Goal: Task Accomplishment & Management: Manage account settings

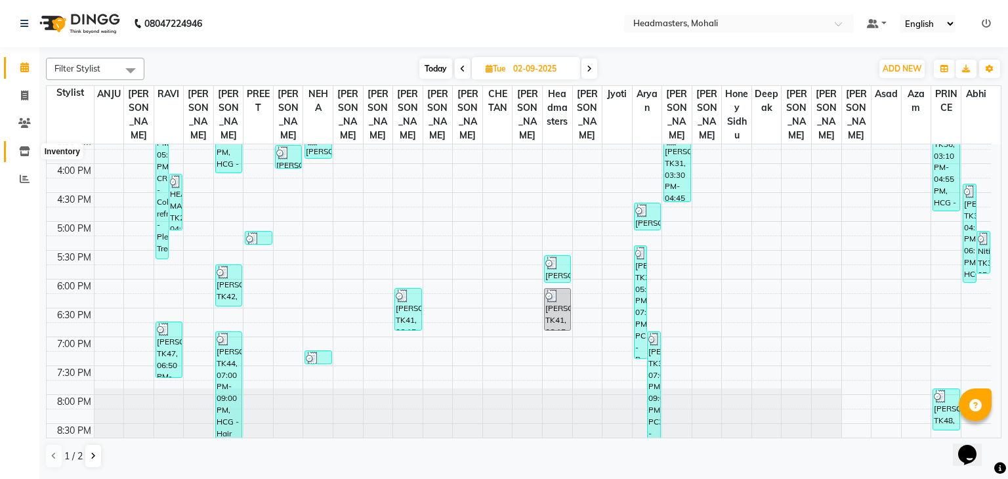
click at [17, 153] on span at bounding box center [24, 151] width 23 height 15
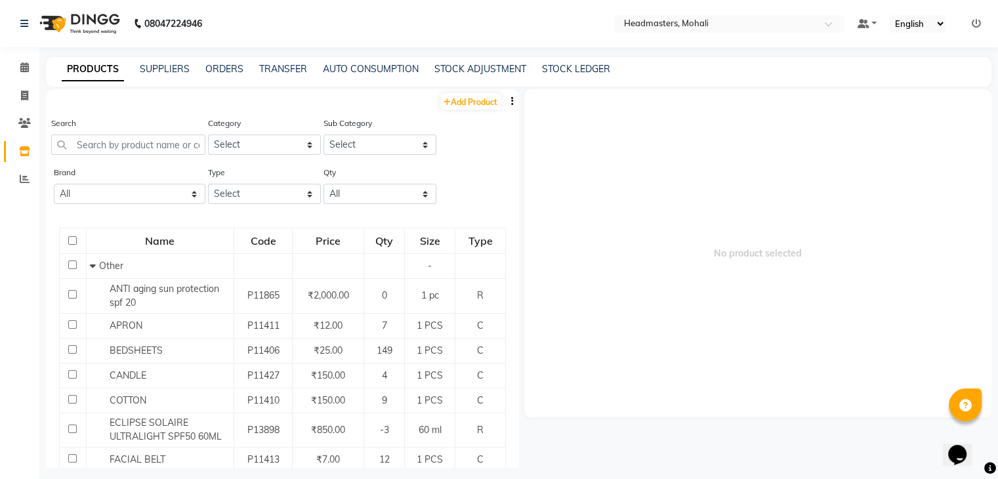
drag, startPoint x: 144, startPoint y: 132, endPoint x: 136, endPoint y: 143, distance: 14.0
click at [136, 143] on div "Search" at bounding box center [128, 135] width 154 height 39
click at [136, 143] on input "text" at bounding box center [128, 145] width 154 height 20
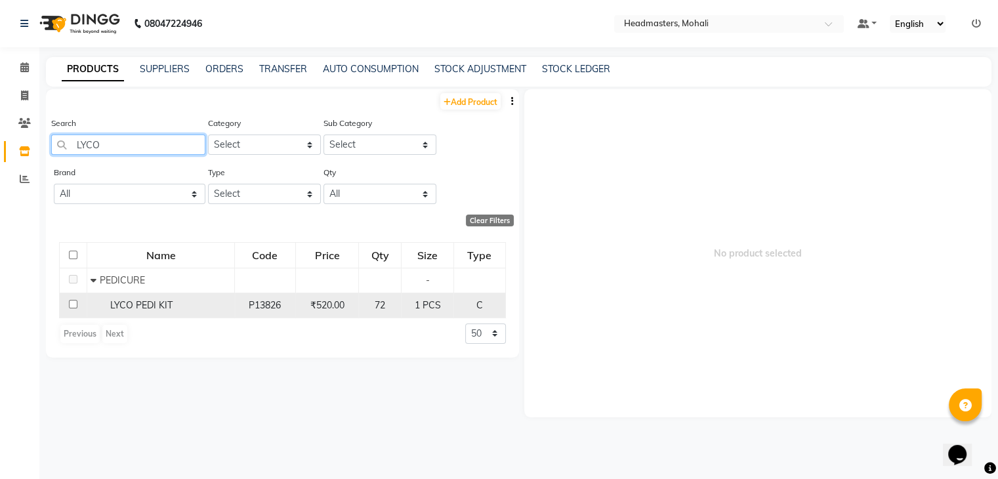
type input "LYCO"
click at [137, 307] on span "LYCO PEDI KIT" at bounding box center [141, 305] width 62 height 12
select select
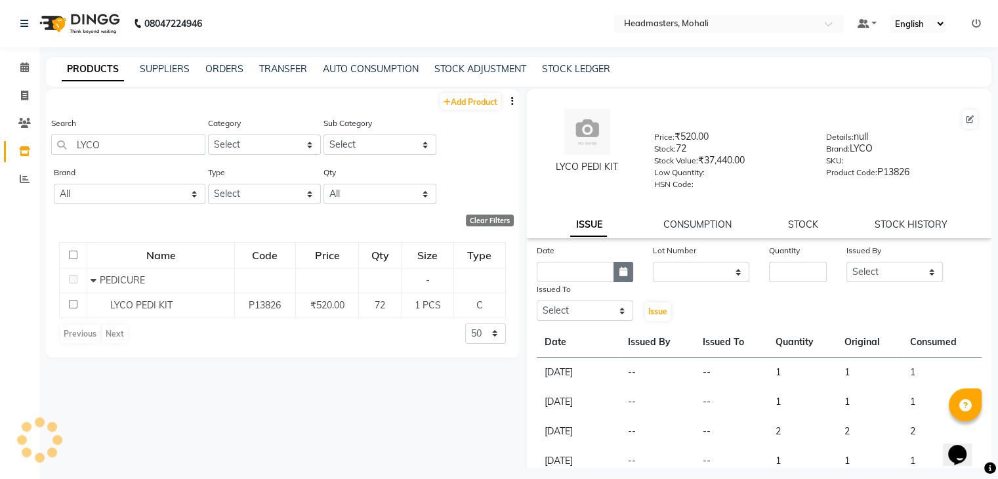
click at [614, 278] on button "button" at bounding box center [624, 272] width 20 height 20
select select "9"
select select "2025"
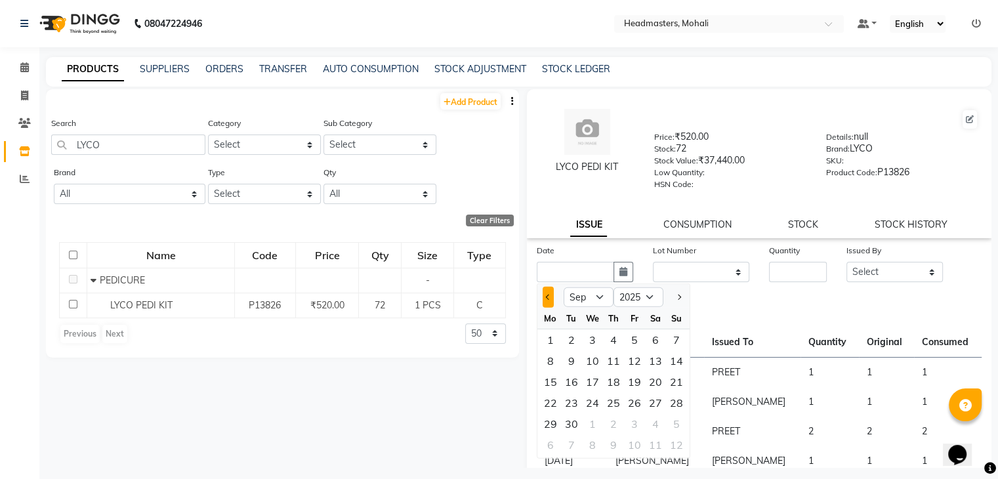
click at [547, 308] on button "Previous month" at bounding box center [548, 297] width 11 height 21
click at [683, 305] on button "Next month" at bounding box center [678, 297] width 11 height 21
select select "9"
click at [574, 349] on div "2" at bounding box center [571, 340] width 21 height 21
type input "02-09-2025"
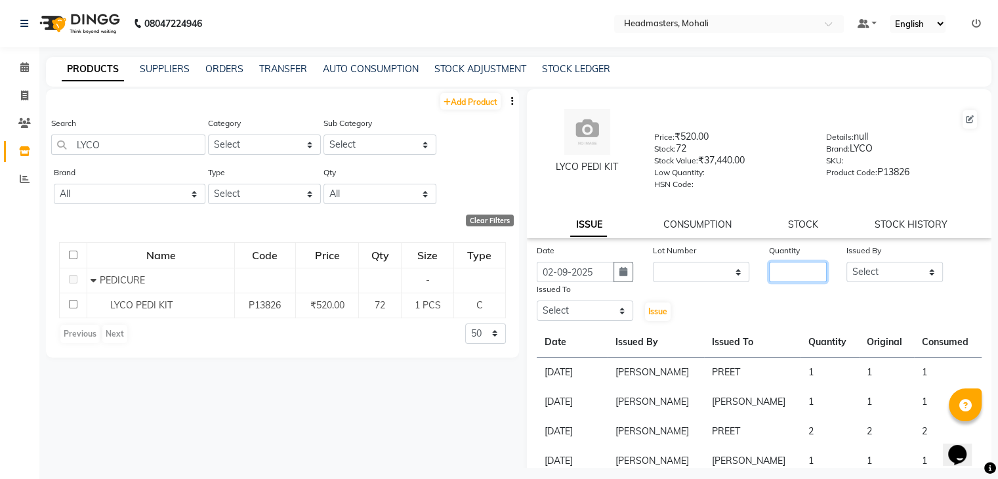
click at [798, 279] on input "number" at bounding box center [798, 272] width 58 height 20
type input "1"
click at [914, 275] on select "Select [PERSON_NAME] [PERSON_NAME] [PERSON_NAME] [PERSON_NAME] [PERSON_NAME] [P…" at bounding box center [895, 272] width 96 height 20
select select "84970"
click at [847, 267] on select "Select [PERSON_NAME] [PERSON_NAME] [PERSON_NAME] [PERSON_NAME] [PERSON_NAME] [P…" at bounding box center [895, 272] width 96 height 20
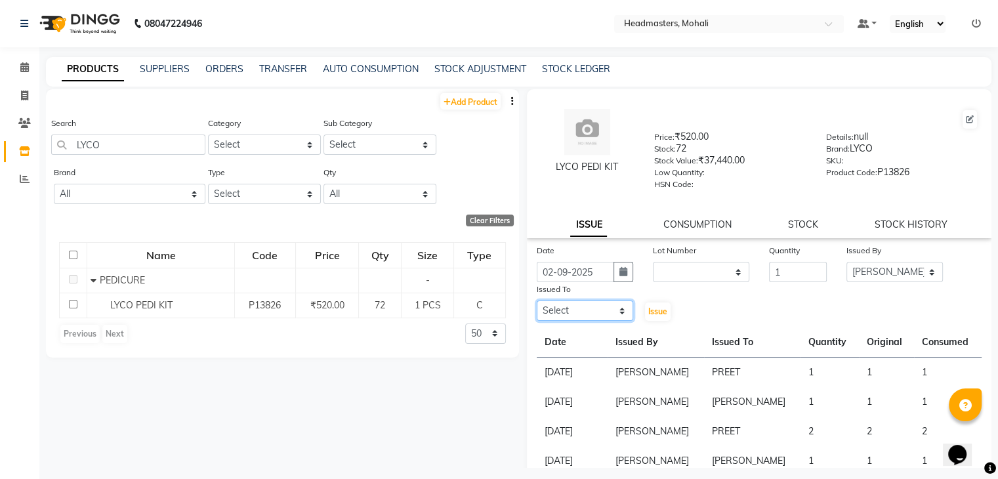
click at [609, 321] on select "Select [PERSON_NAME] [PERSON_NAME] [PERSON_NAME] [PERSON_NAME] [PERSON_NAME] [P…" at bounding box center [585, 311] width 96 height 20
select select "63177"
click at [537, 306] on select "Select [PERSON_NAME] [PERSON_NAME] [PERSON_NAME] [PERSON_NAME] [PERSON_NAME] [P…" at bounding box center [585, 311] width 96 height 20
click at [855, 280] on select "Select [PERSON_NAME] [PERSON_NAME] [PERSON_NAME] [PERSON_NAME] [PERSON_NAME] [P…" at bounding box center [895, 272] width 96 height 20
select select "51126"
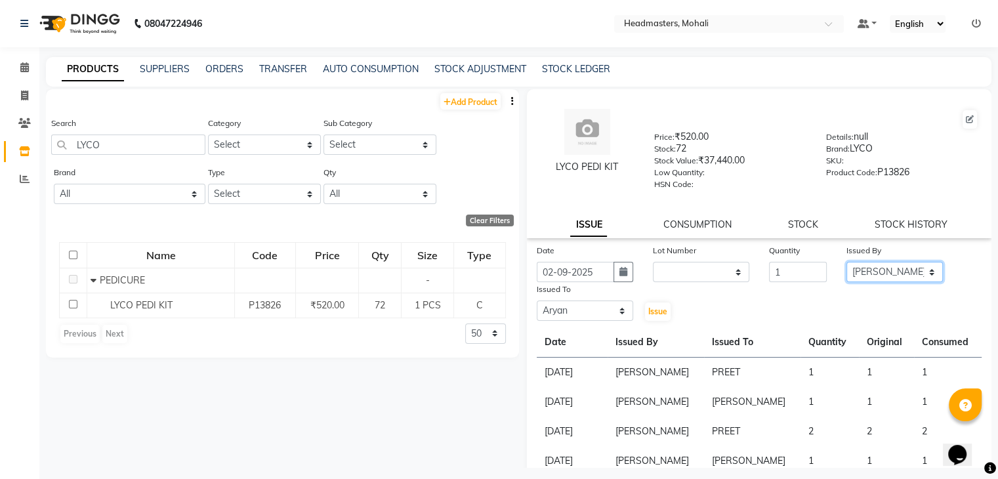
click at [847, 267] on select "Select [PERSON_NAME] [PERSON_NAME] [PERSON_NAME] [PERSON_NAME] [PERSON_NAME] [P…" at bounding box center [895, 272] width 96 height 20
click at [649, 314] on span "Issue" at bounding box center [658, 312] width 19 height 10
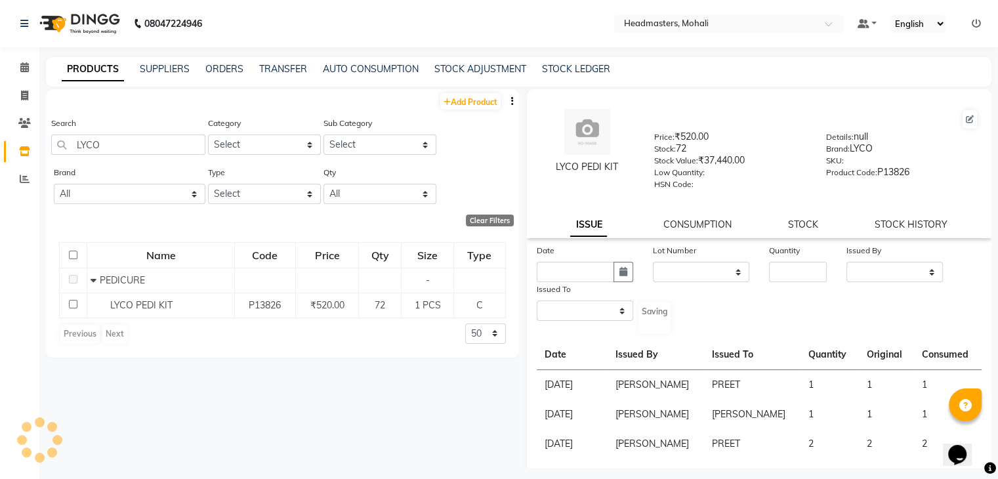
select select
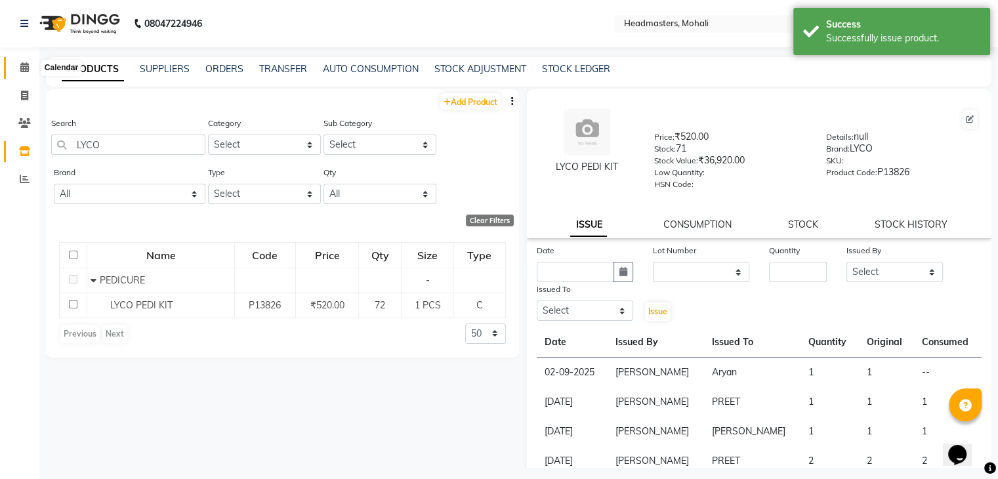
click at [25, 70] on icon at bounding box center [24, 67] width 9 height 10
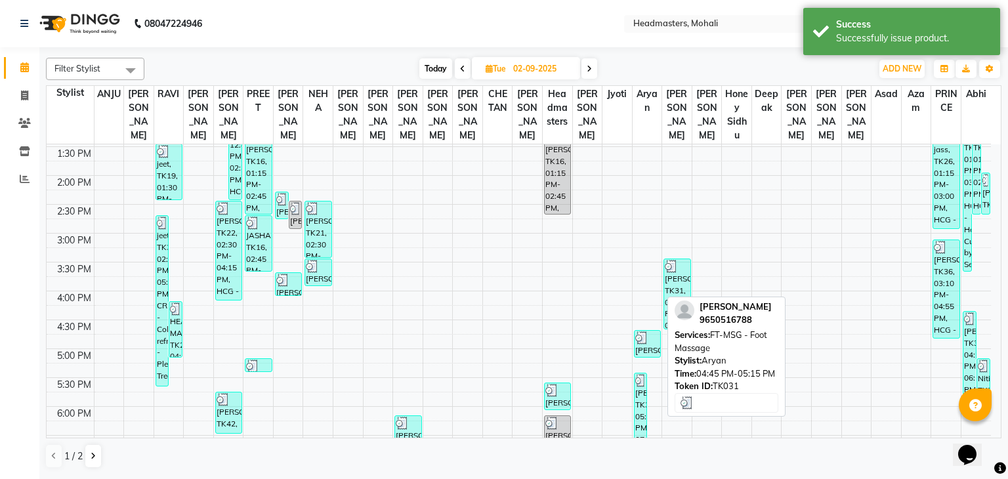
scroll to position [406, 0]
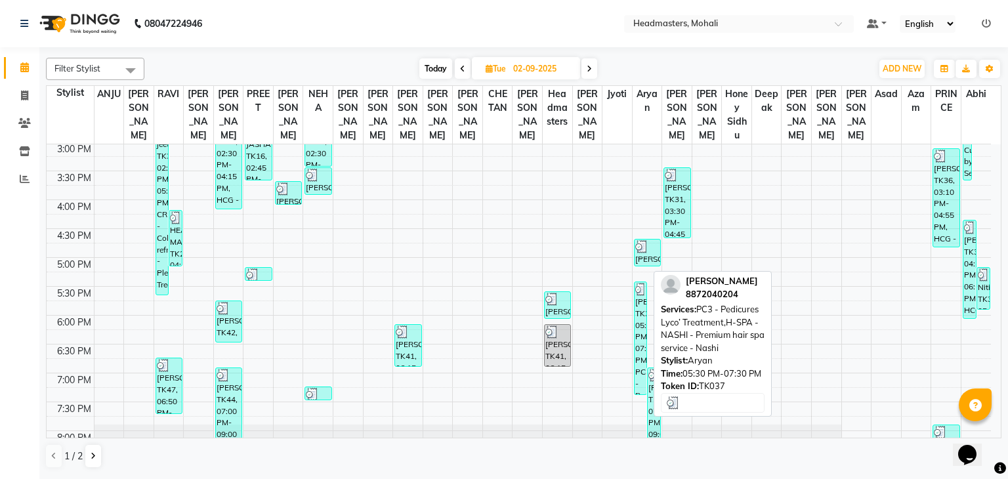
click at [642, 331] on div "[PERSON_NAME], TK37, 05:30 PM-07:30 PM, PC3 - Pedicures Lyco’ Treatment,H-SPA -…" at bounding box center [641, 338] width 12 height 112
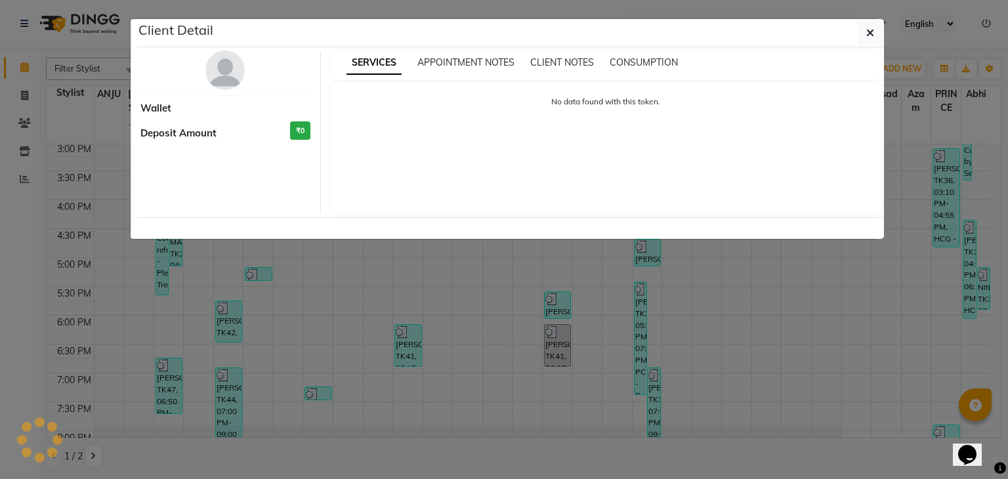
select select "3"
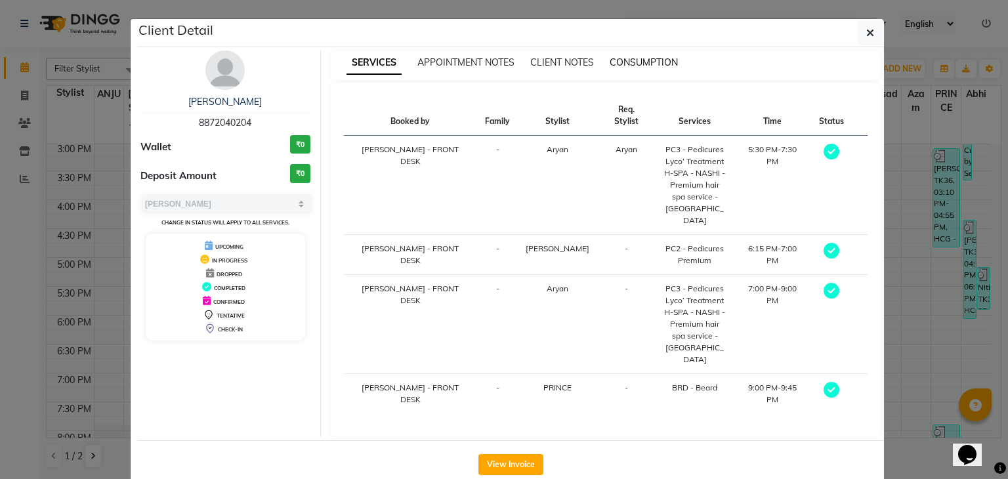
click at [641, 66] on span "CONSUMPTION" at bounding box center [644, 62] width 68 height 12
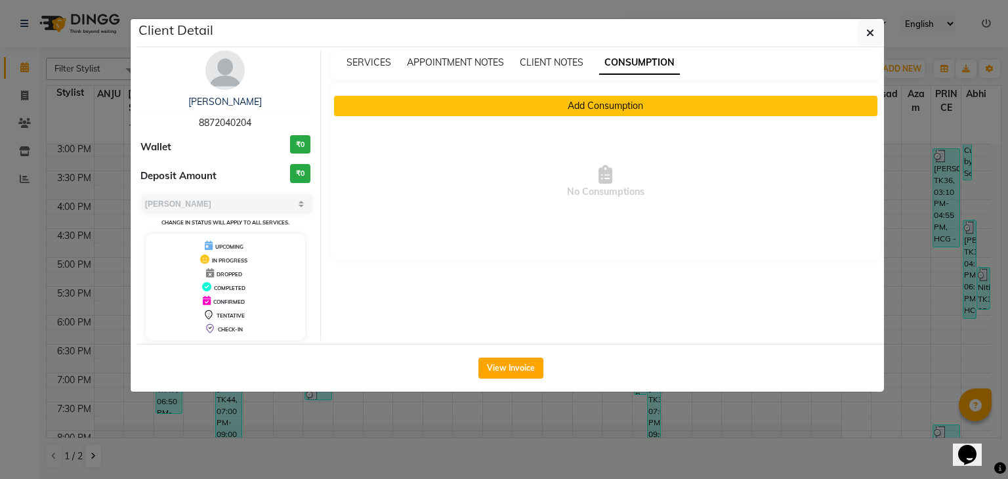
click at [582, 111] on button "Add Consumption" at bounding box center [606, 106] width 544 height 20
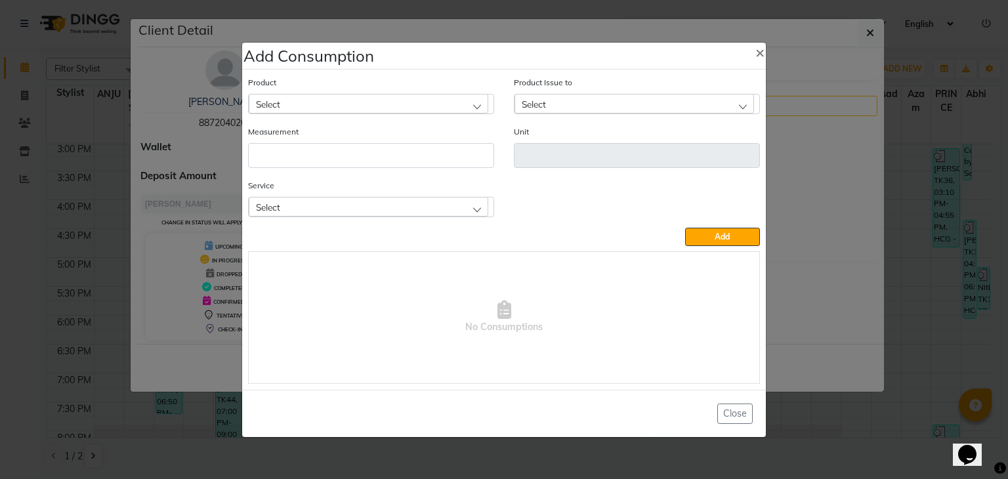
click at [416, 110] on div "Select" at bounding box center [369, 104] width 240 height 20
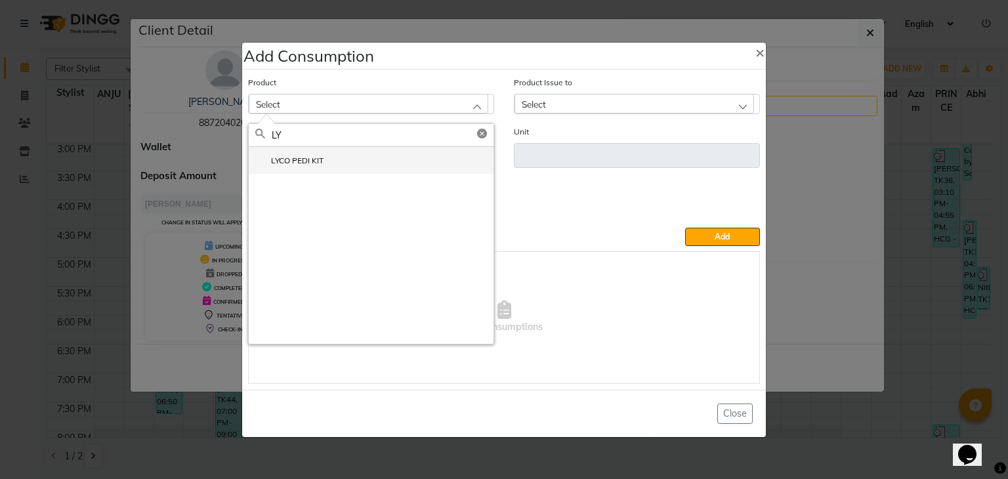
type input "LY"
click at [366, 153] on li "LYCO PEDI KIT" at bounding box center [371, 160] width 245 height 27
type input "PCS"
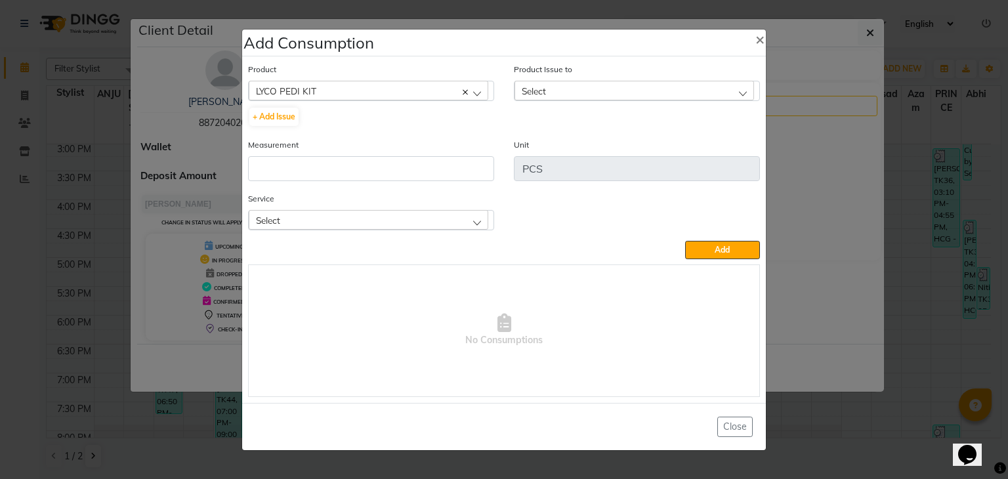
click at [557, 93] on div "Select" at bounding box center [635, 91] width 240 height 20
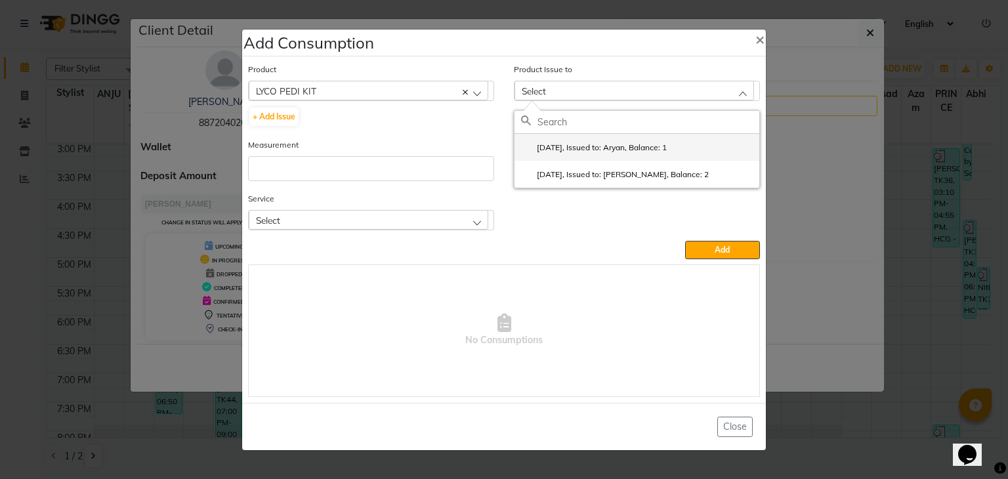
click at [567, 144] on label "[DATE], Issued to: Aryan, Balance: 1" at bounding box center [594, 148] width 146 height 12
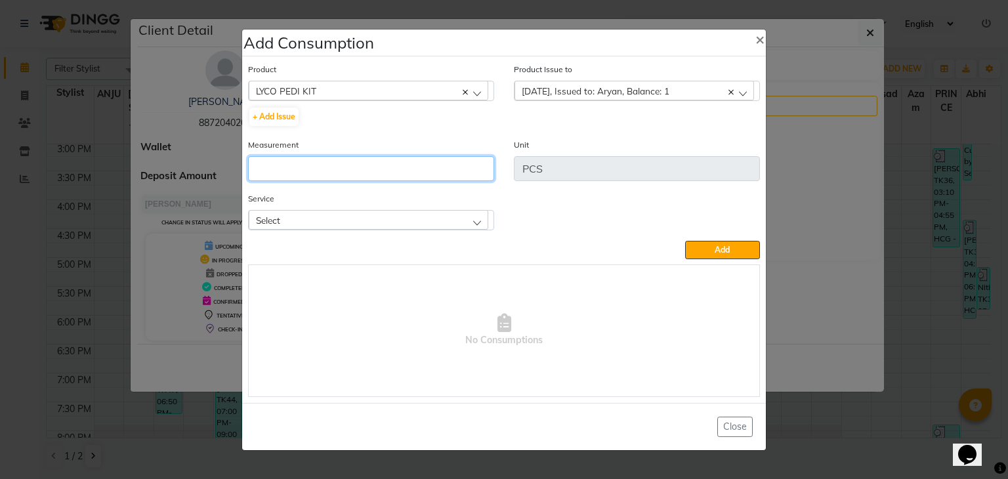
click at [460, 179] on input "number" at bounding box center [371, 168] width 246 height 25
type input "1"
click at [466, 223] on div "Select" at bounding box center [369, 220] width 240 height 20
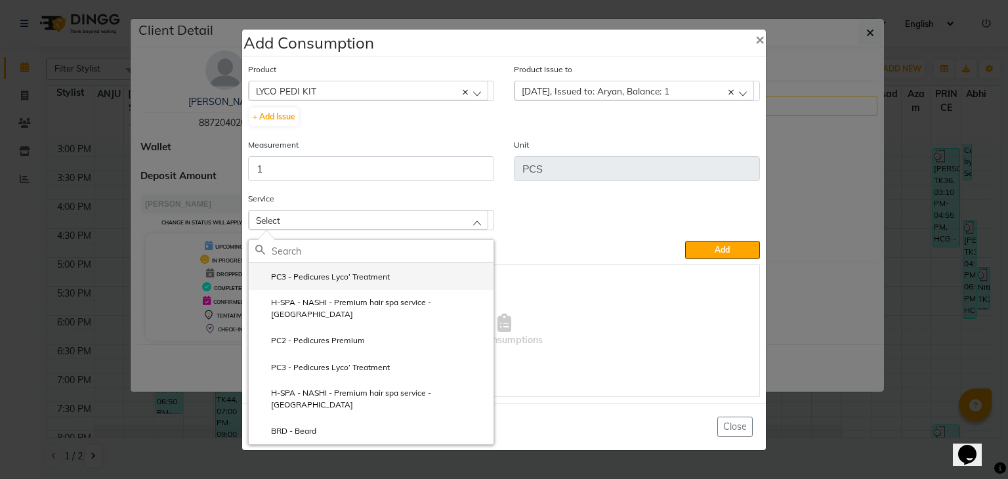
click at [446, 271] on li "PC3 - Pedicures Lyco’ Treatment" at bounding box center [371, 276] width 245 height 27
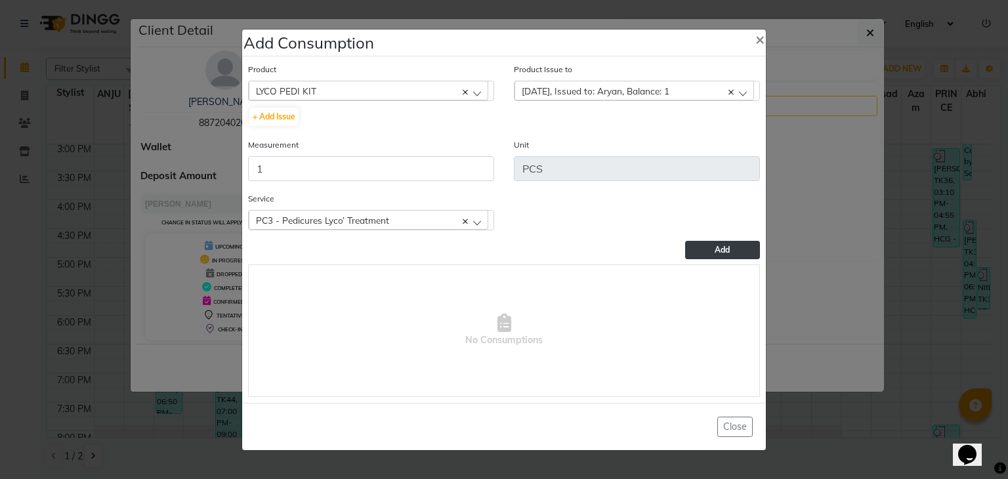
click at [731, 247] on button "Add" at bounding box center [722, 250] width 75 height 18
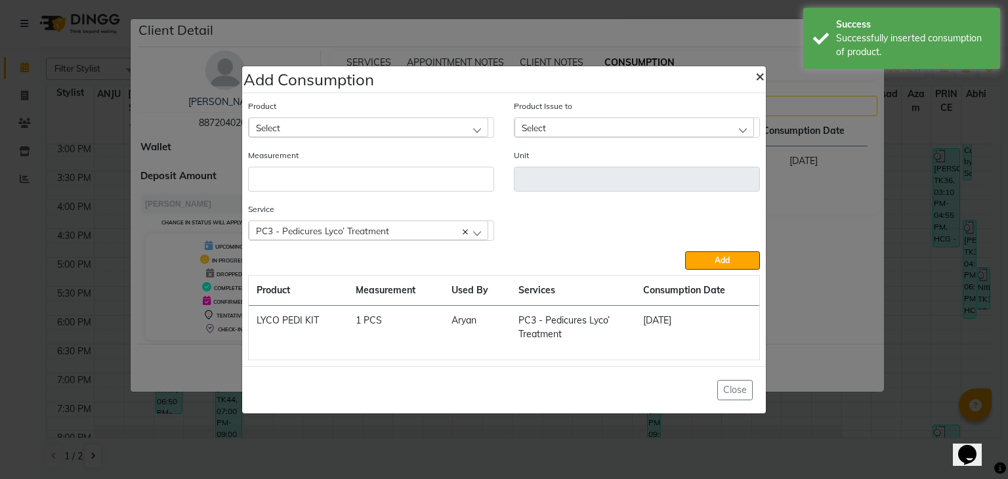
click at [754, 69] on button "×" at bounding box center [760, 75] width 30 height 37
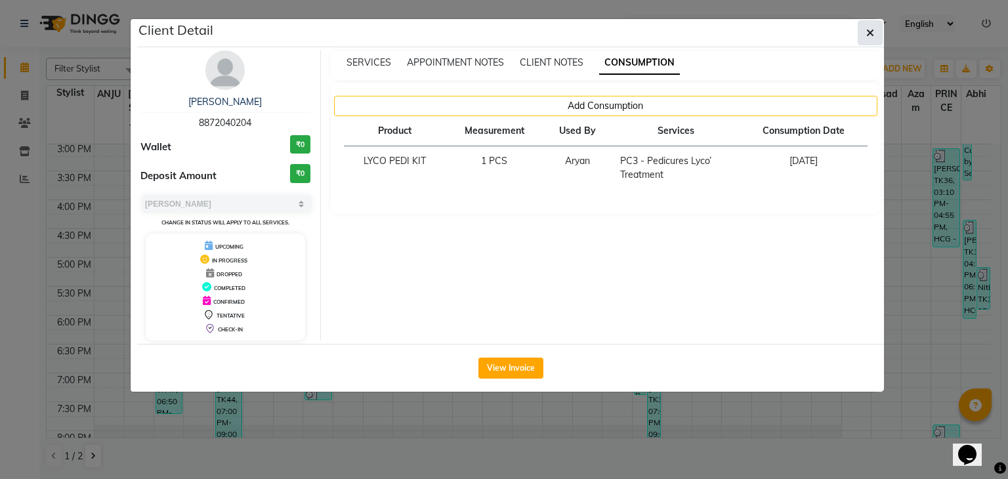
click at [871, 30] on icon "button" at bounding box center [870, 33] width 8 height 11
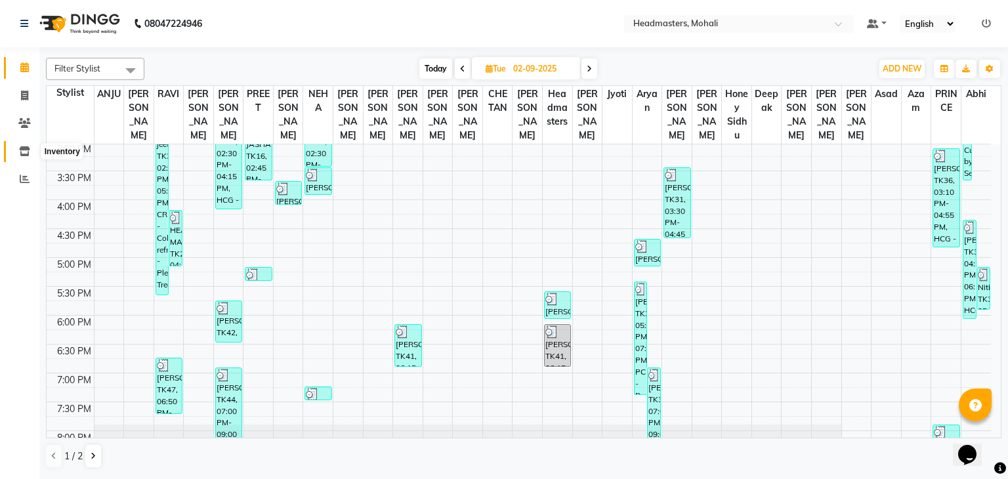
click at [26, 157] on span at bounding box center [24, 151] width 23 height 15
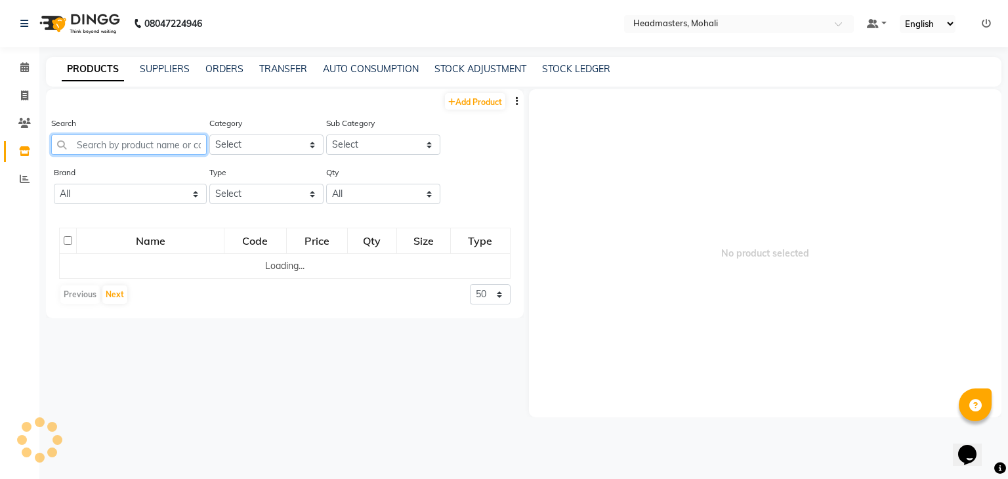
click at [150, 137] on input "text" at bounding box center [129, 145] width 156 height 20
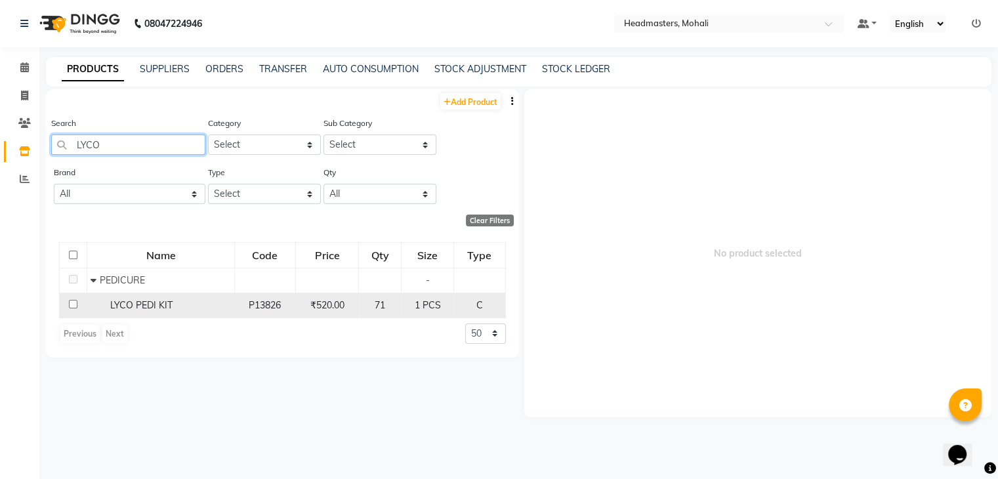
type input "LYCO"
click at [133, 303] on span "LYCO PEDI KIT" at bounding box center [141, 305] width 62 height 12
select select
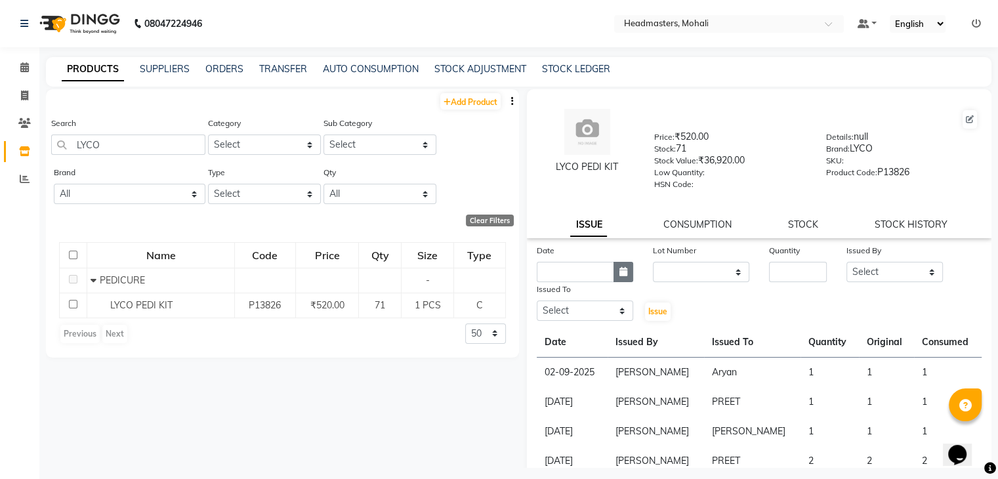
click at [620, 276] on icon "button" at bounding box center [624, 271] width 8 height 9
select select "9"
select select "2025"
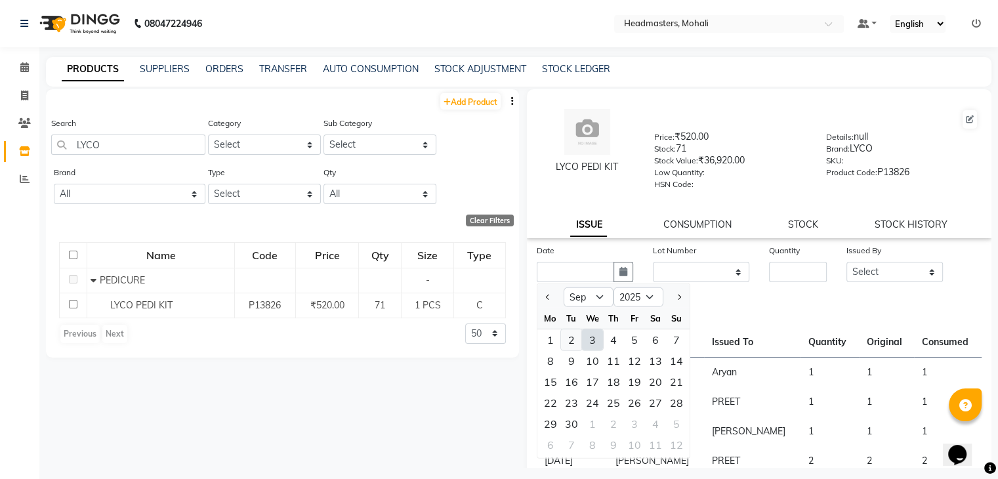
click at [572, 347] on div "2" at bounding box center [571, 340] width 21 height 21
type input "02-09-2025"
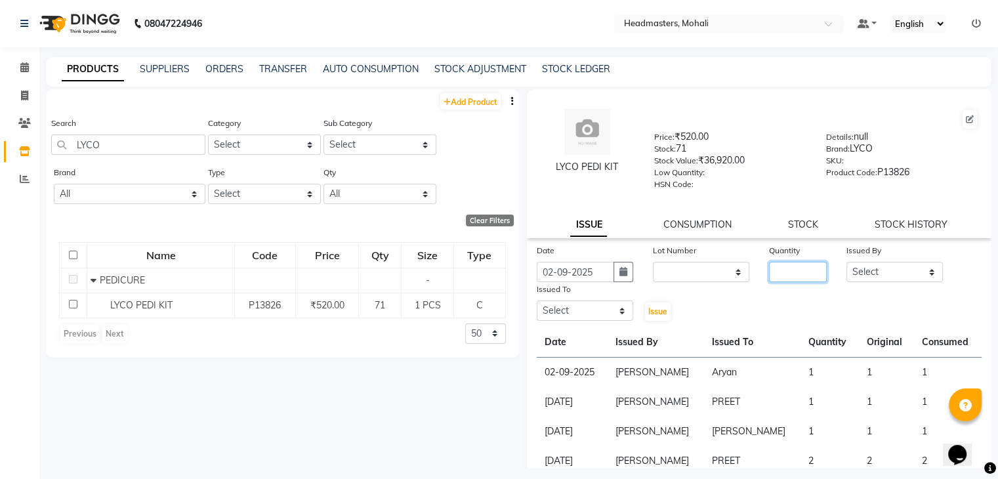
click at [772, 272] on input "number" at bounding box center [798, 272] width 58 height 20
type input "1"
click at [898, 275] on select "Select [PERSON_NAME] [PERSON_NAME] [PERSON_NAME] [PERSON_NAME] [PERSON_NAME] [P…" at bounding box center [895, 272] width 96 height 20
click at [847, 267] on select "Select [PERSON_NAME] [PERSON_NAME] [PERSON_NAME] [PERSON_NAME] [PERSON_NAME] [P…" at bounding box center [895, 272] width 96 height 20
click at [869, 267] on select "Select [PERSON_NAME] [PERSON_NAME] [PERSON_NAME] [PERSON_NAME] [PERSON_NAME] [P…" at bounding box center [895, 272] width 96 height 20
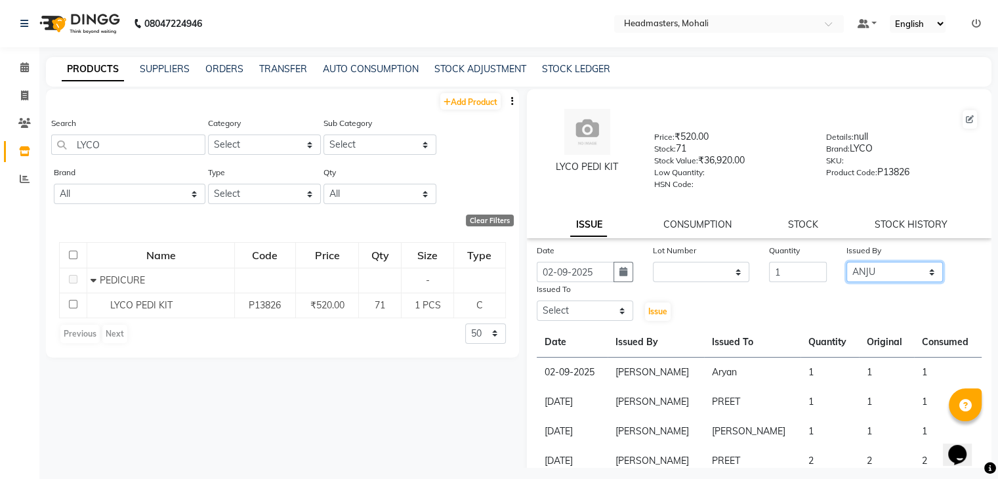
select select "84970"
click at [847, 267] on select "Select [PERSON_NAME] [PERSON_NAME] [PERSON_NAME] [PERSON_NAME] [PERSON_NAME] [P…" at bounding box center [895, 272] width 96 height 20
click at [607, 316] on select "Select [PERSON_NAME] [PERSON_NAME] [PERSON_NAME] [PERSON_NAME] [PERSON_NAME] [P…" at bounding box center [585, 311] width 96 height 20
select select "63177"
click at [537, 306] on select "Select [PERSON_NAME] [PERSON_NAME] [PERSON_NAME] [PERSON_NAME] [PERSON_NAME] [P…" at bounding box center [585, 311] width 96 height 20
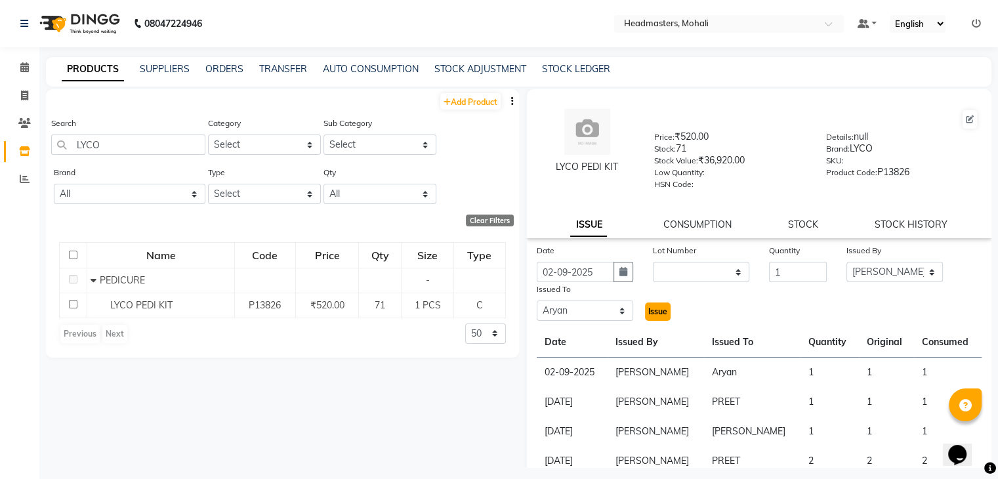
click at [650, 316] on span "Issue" at bounding box center [658, 312] width 19 height 10
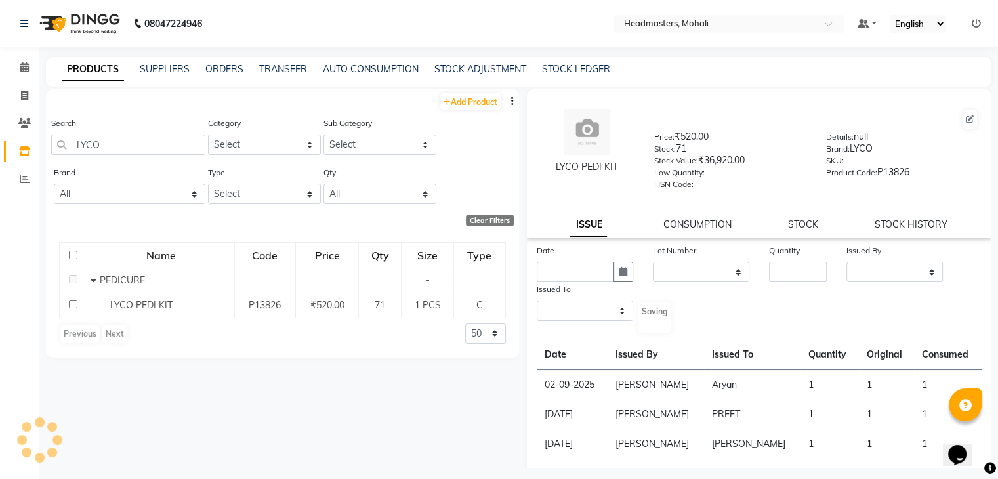
select select
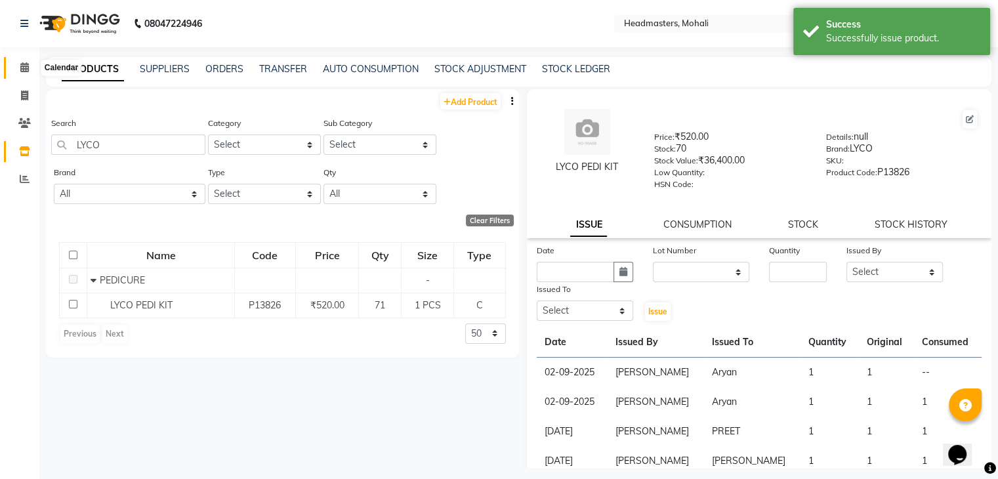
click at [26, 67] on icon at bounding box center [24, 67] width 9 height 10
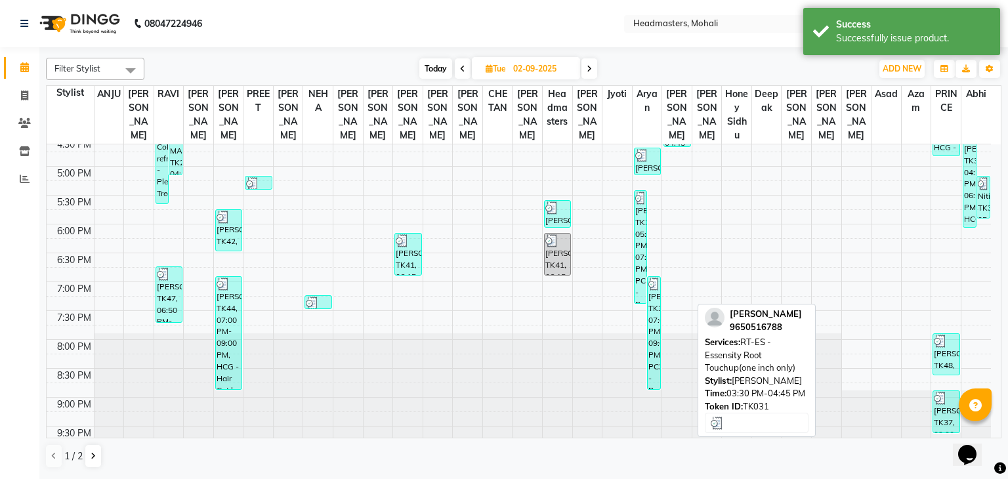
scroll to position [499, 0]
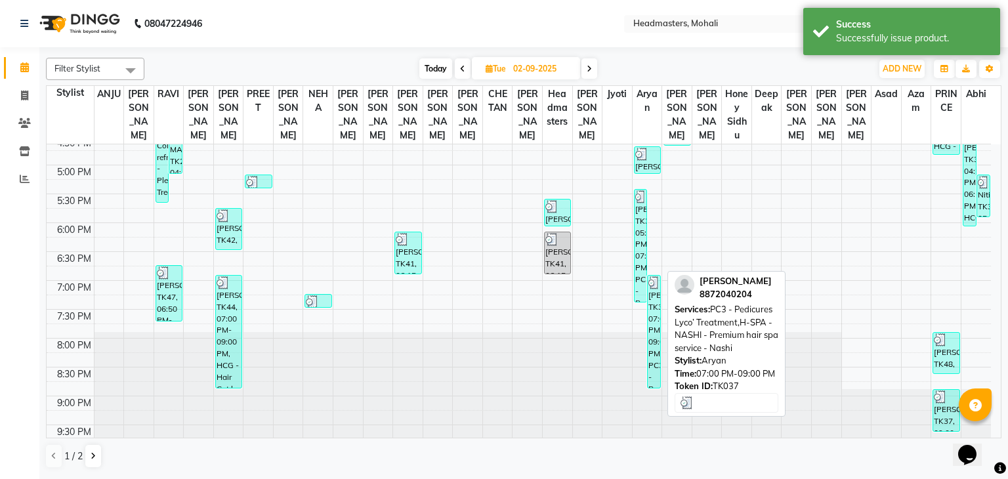
click at [654, 310] on div "[PERSON_NAME], TK37, 07:00 PM-09:00 PM, PC3 - Pedicures Lyco’ Treatment,H-SPA -…" at bounding box center [654, 332] width 12 height 112
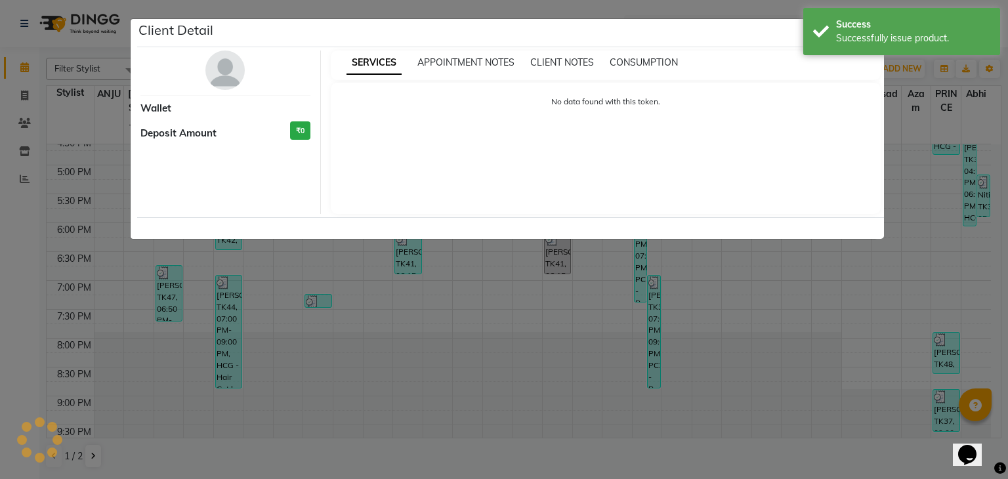
select select "3"
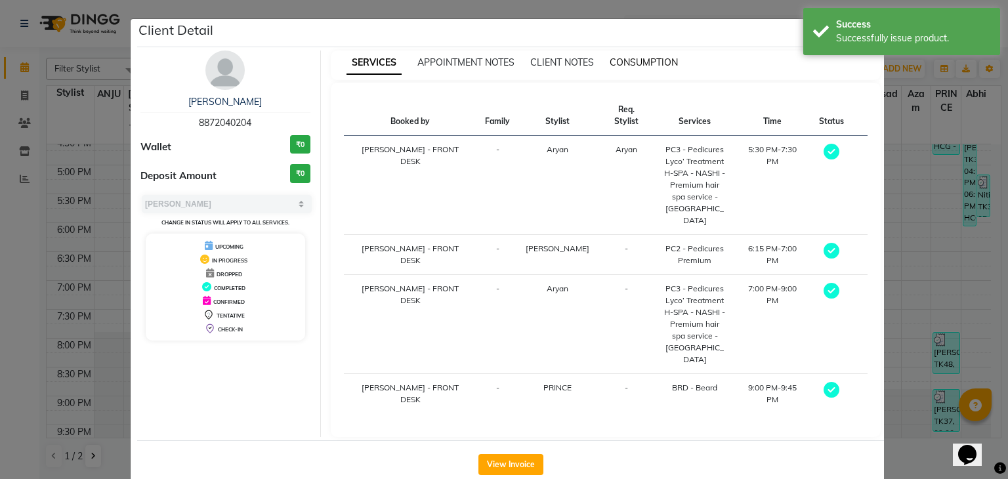
click at [648, 58] on span "CONSUMPTION" at bounding box center [644, 62] width 68 height 12
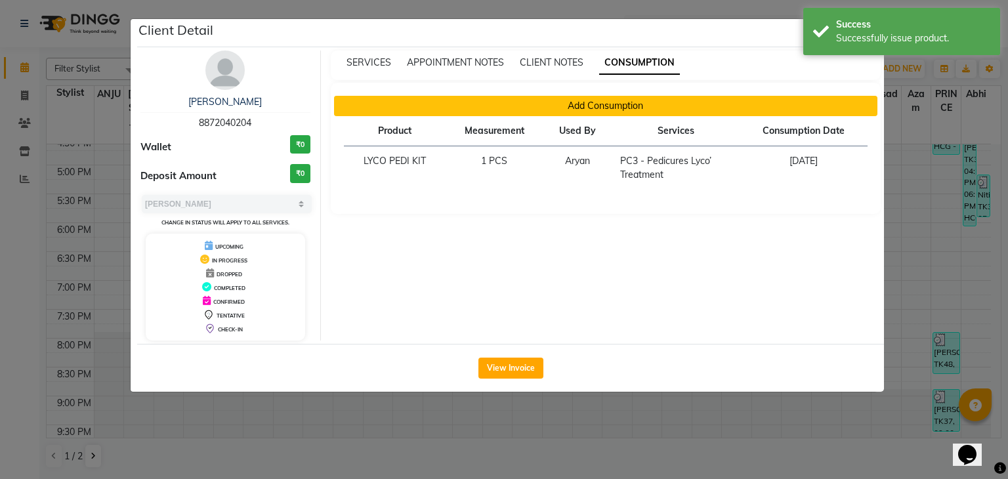
click at [601, 108] on button "Add Consumption" at bounding box center [606, 106] width 544 height 20
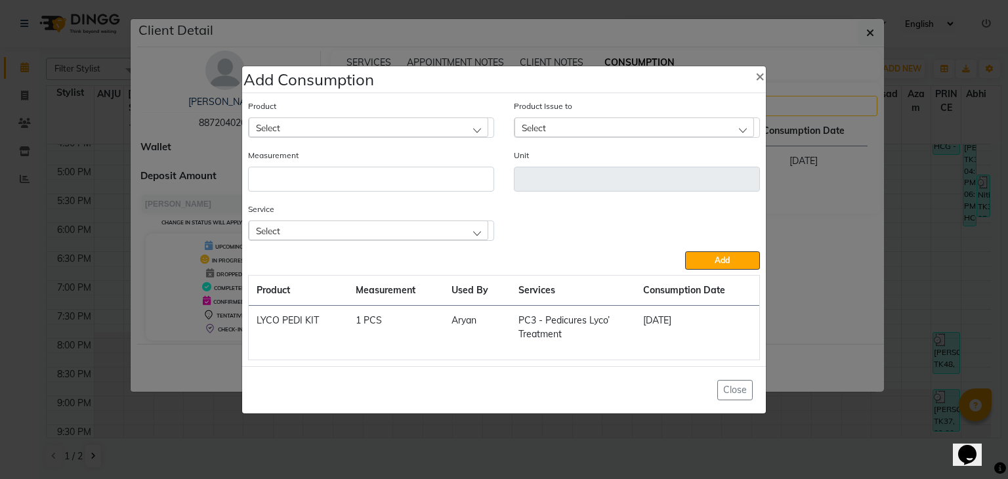
click at [462, 135] on div "Select" at bounding box center [369, 128] width 240 height 20
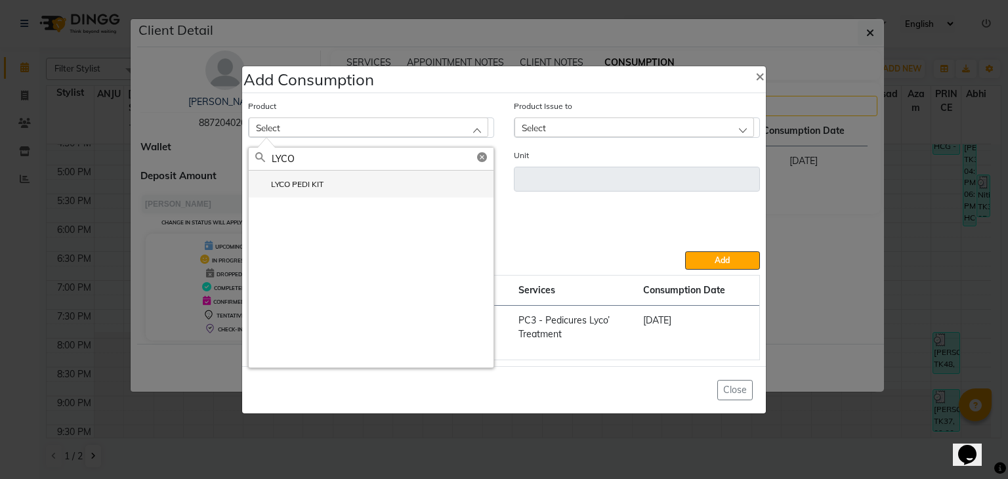
type input "LYCO"
click at [425, 191] on li "LYCO PEDI KIT" at bounding box center [371, 184] width 245 height 27
type input "PCS"
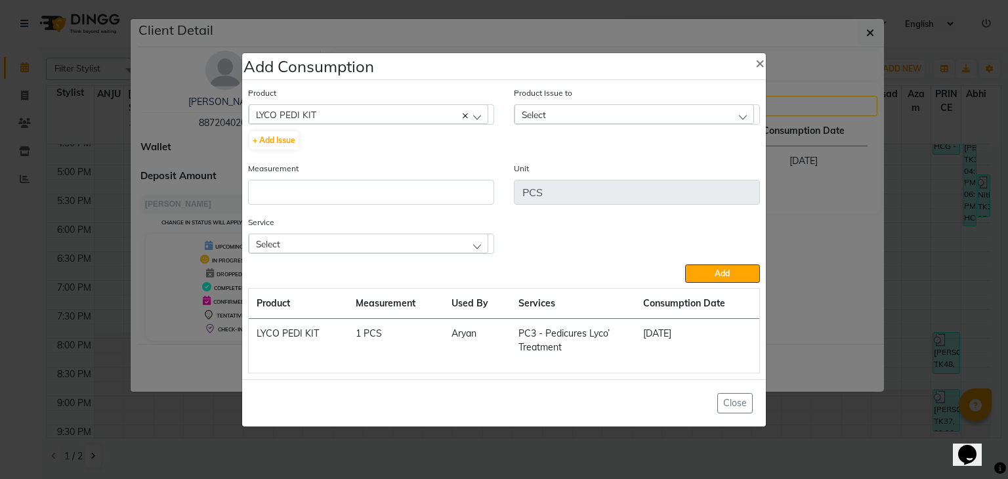
click at [563, 121] on div "Select" at bounding box center [635, 114] width 240 height 20
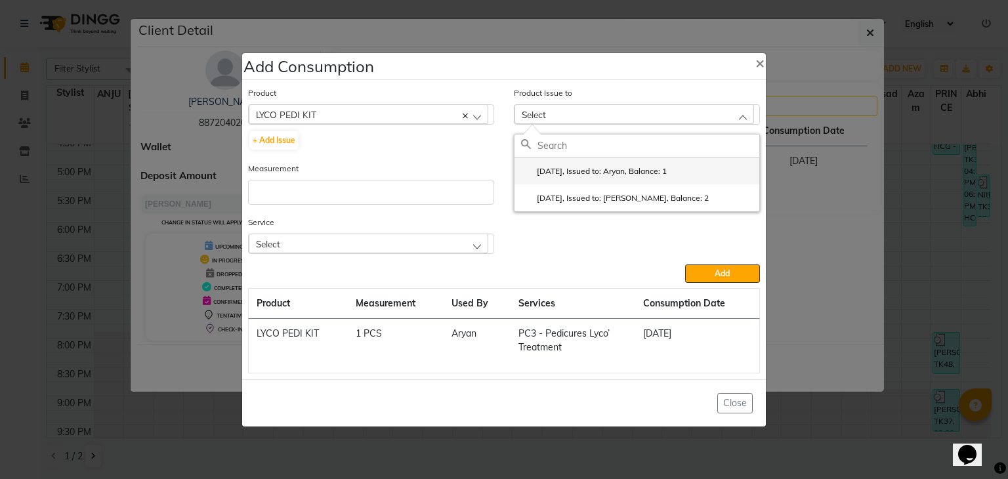
click at [572, 175] on label "[DATE], Issued to: Aryan, Balance: 1" at bounding box center [594, 171] width 146 height 12
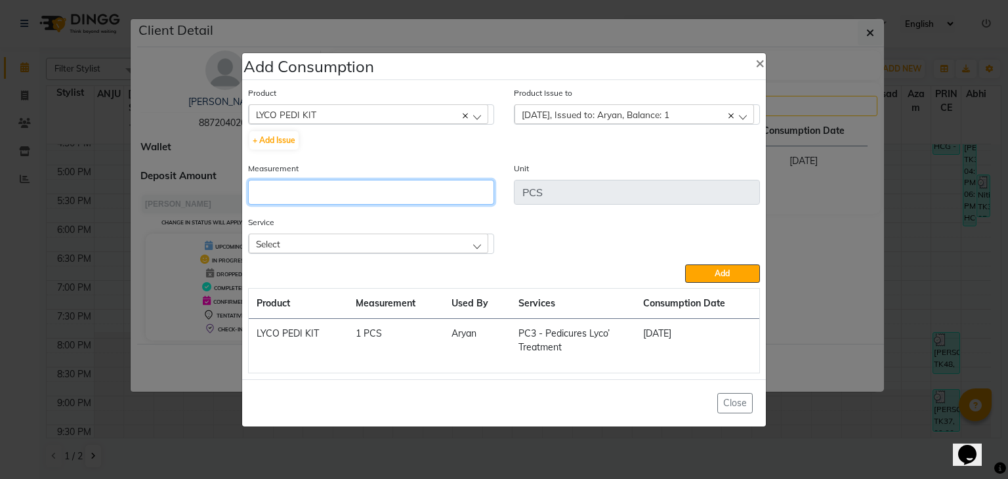
click at [461, 195] on input "number" at bounding box center [371, 192] width 246 height 25
type input "1"
click at [426, 234] on div "Select" at bounding box center [369, 244] width 240 height 20
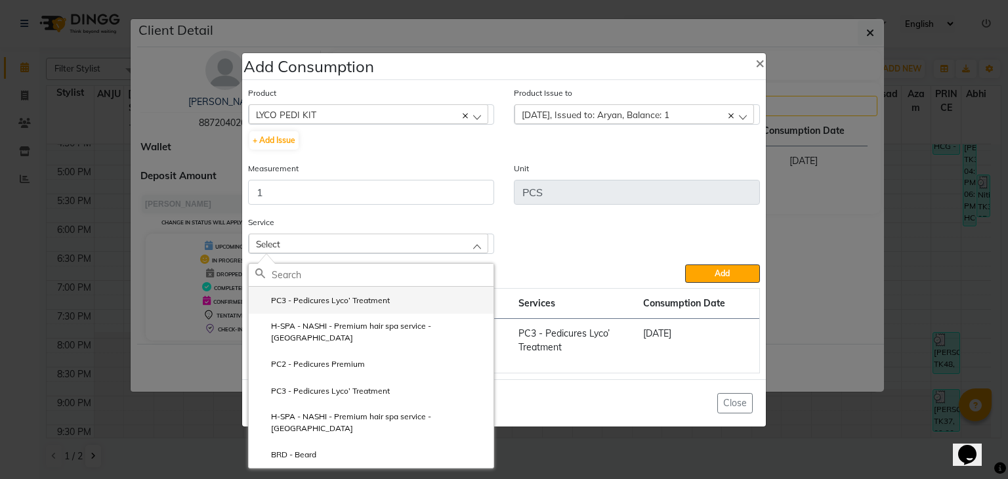
click at [395, 297] on li "PC3 - Pedicures Lyco’ Treatment" at bounding box center [371, 300] width 245 height 27
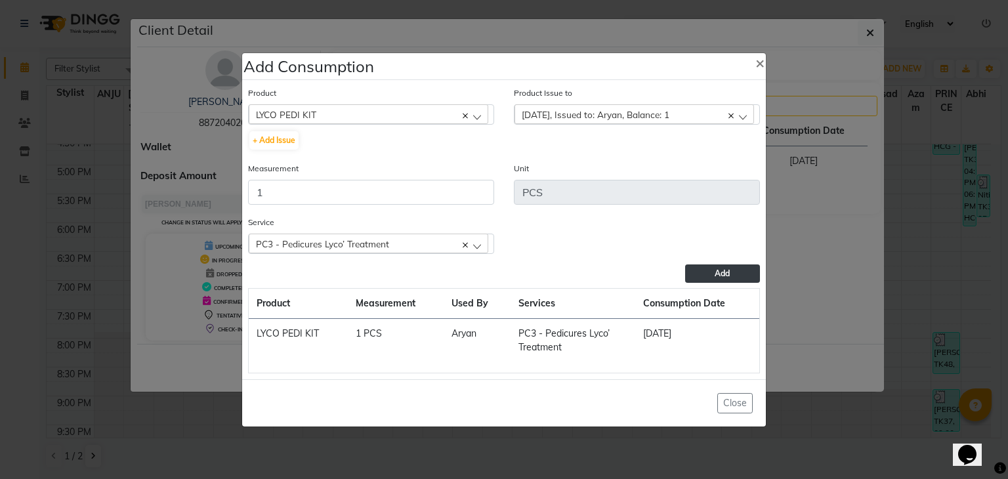
click at [723, 268] on button "Add" at bounding box center [722, 274] width 75 height 18
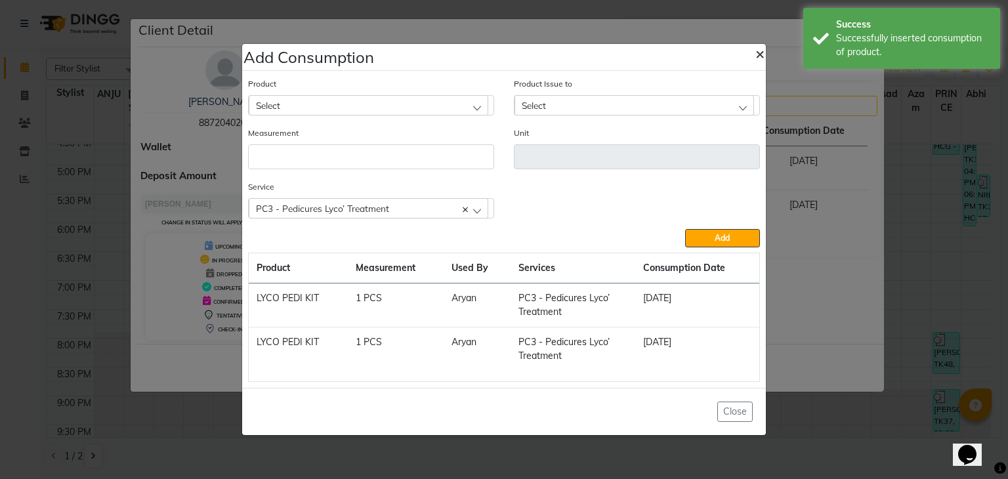
click at [751, 56] on button "×" at bounding box center [760, 53] width 30 height 37
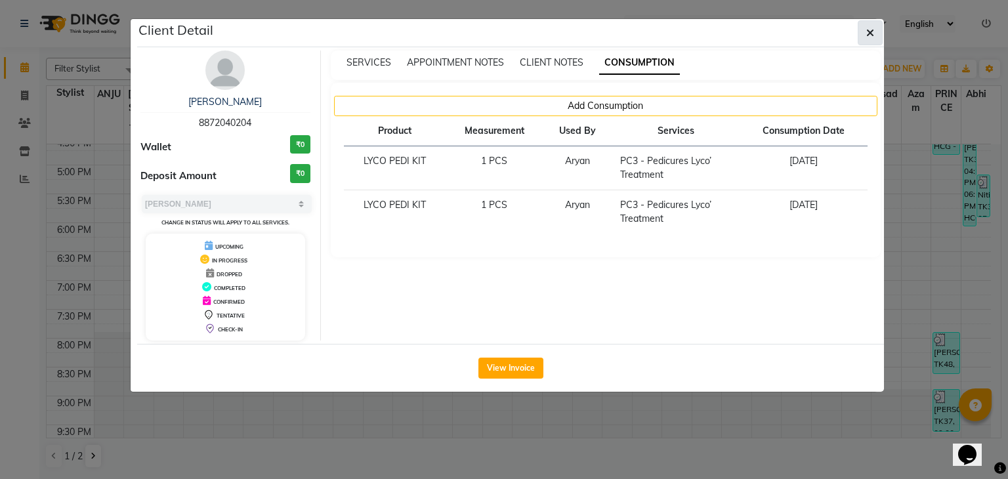
click at [869, 32] on icon "button" at bounding box center [870, 33] width 8 height 11
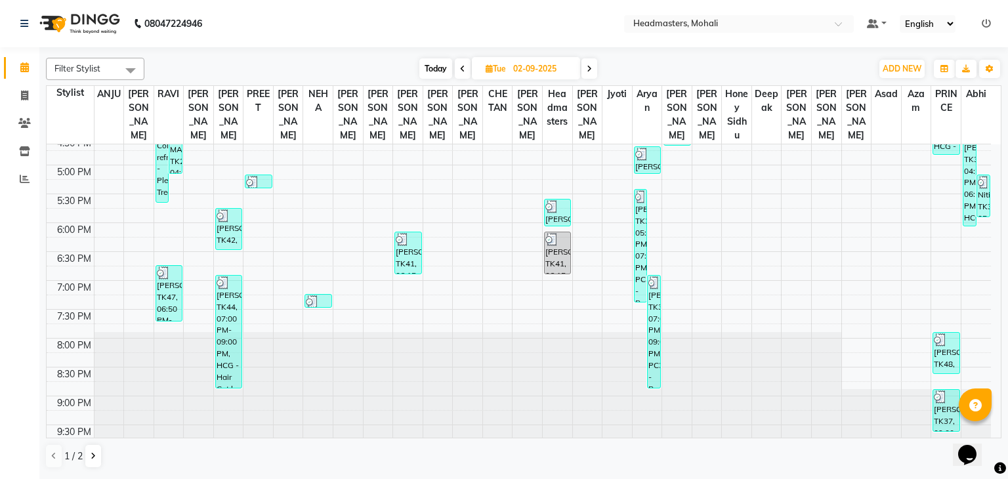
scroll to position [507, 0]
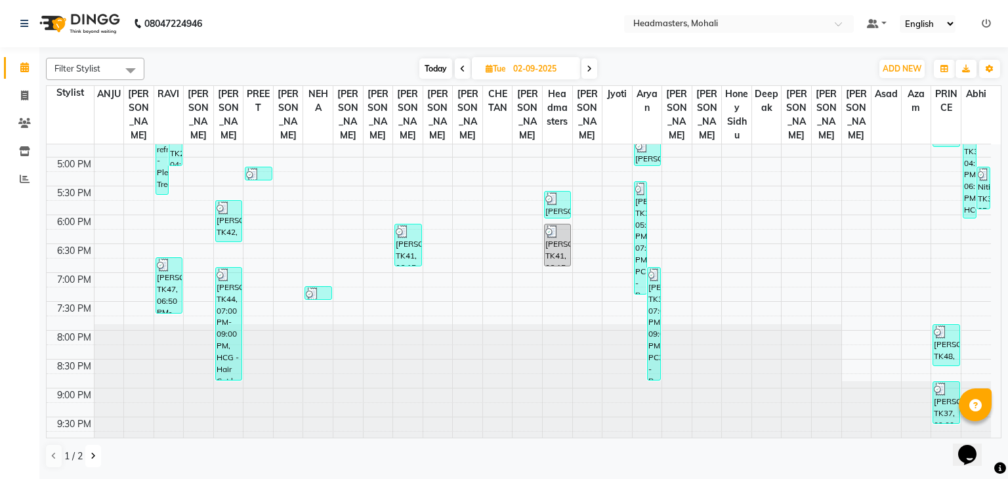
click at [97, 452] on button at bounding box center [93, 456] width 16 height 22
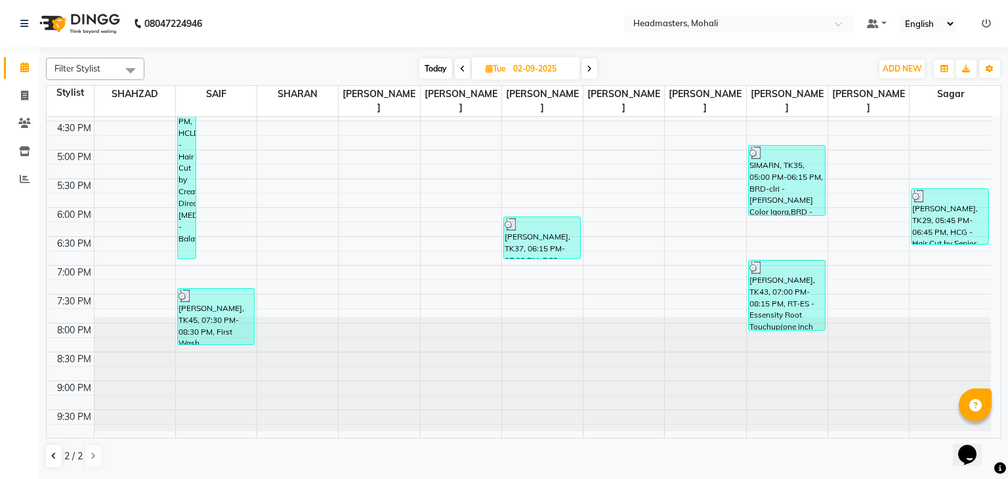
scroll to position [465, 0]
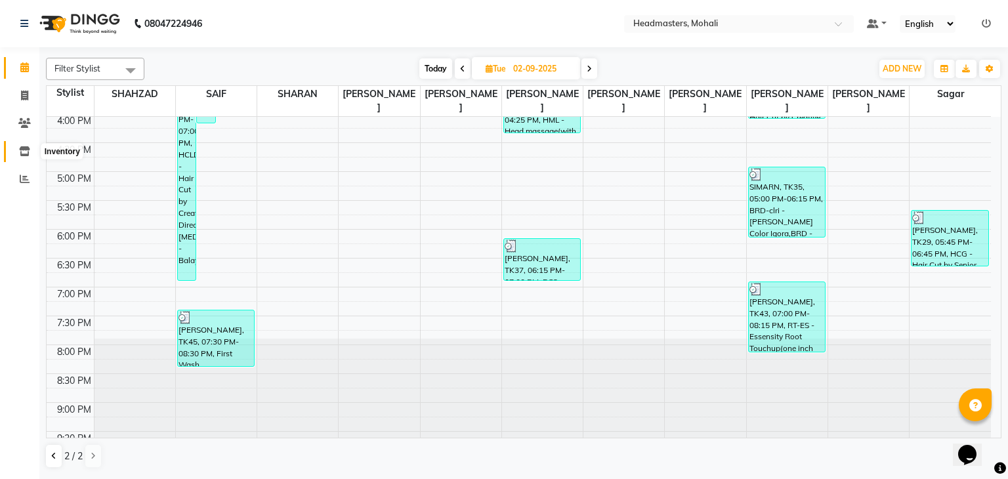
click at [14, 153] on span at bounding box center [24, 151] width 23 height 15
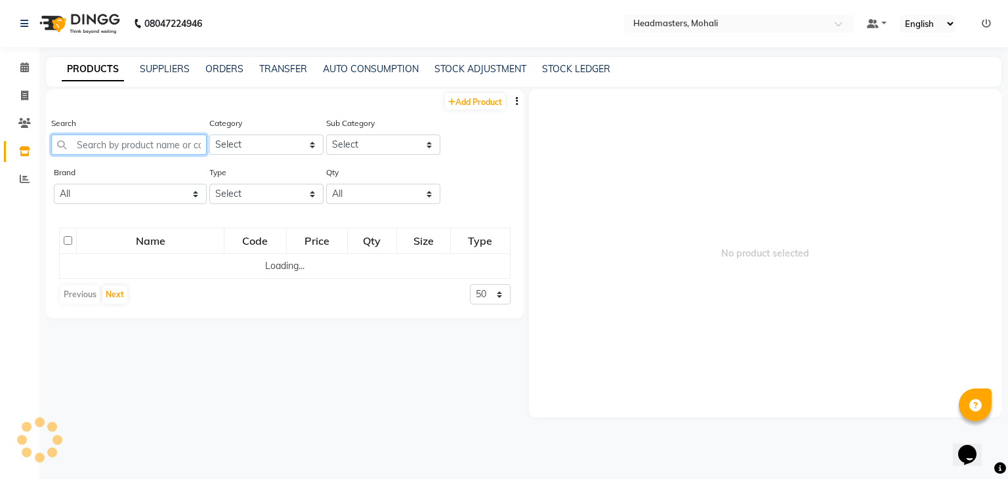
click at [83, 141] on input "text" at bounding box center [129, 145] width 156 height 20
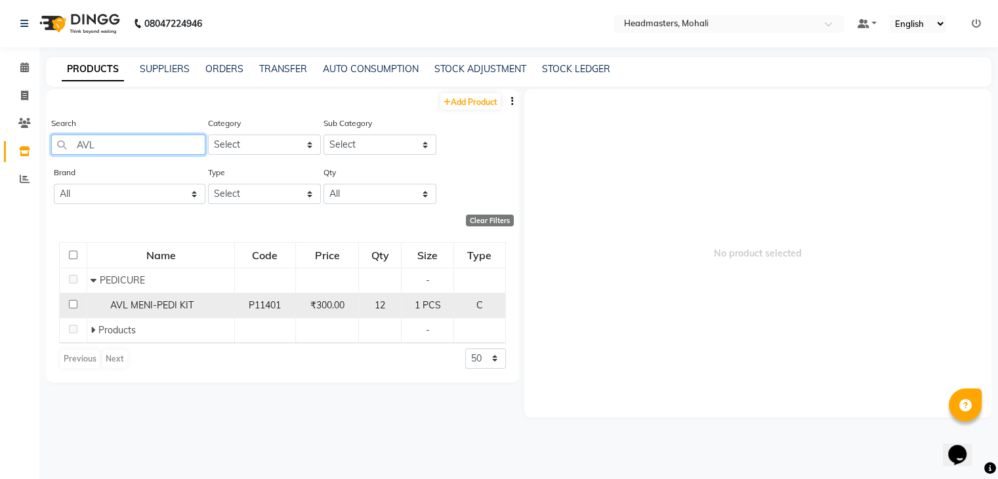
type input "AVL"
click at [171, 307] on span "AVL MENI-PEDI KIT" at bounding box center [151, 305] width 83 height 12
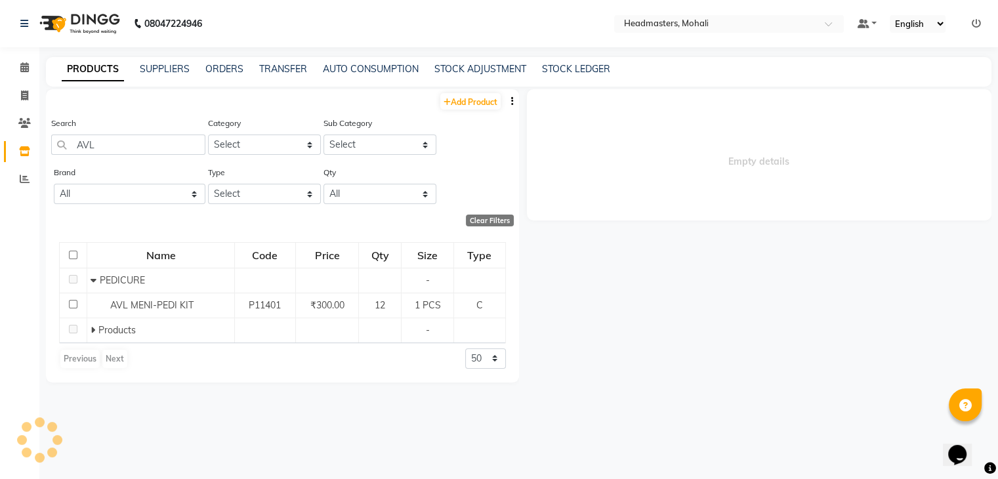
select select
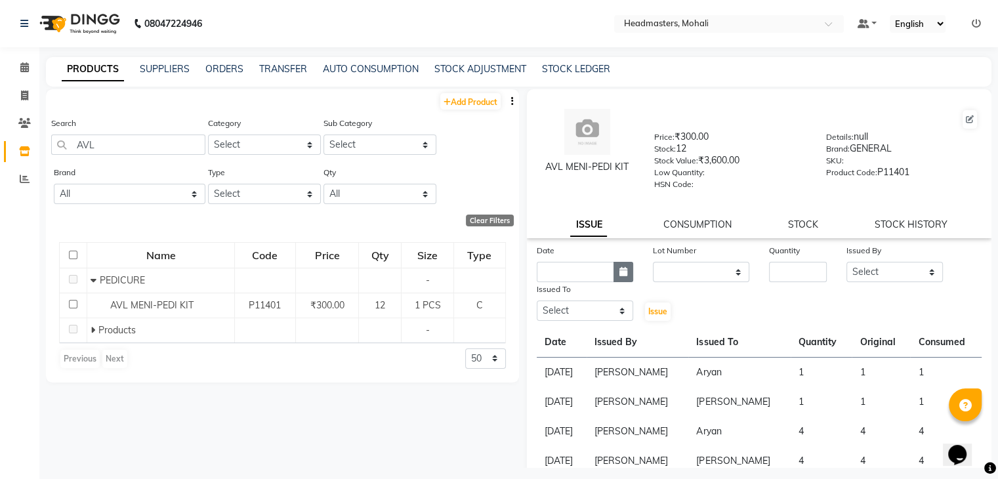
click at [624, 276] on icon "button" at bounding box center [624, 271] width 8 height 9
select select "9"
select select "2025"
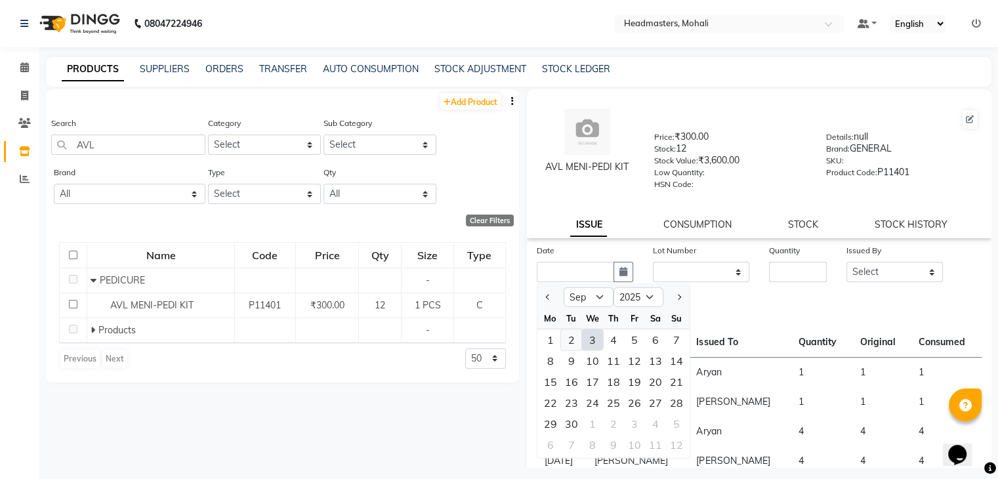
click at [570, 341] on div "2" at bounding box center [571, 340] width 21 height 21
type input "02-09-2025"
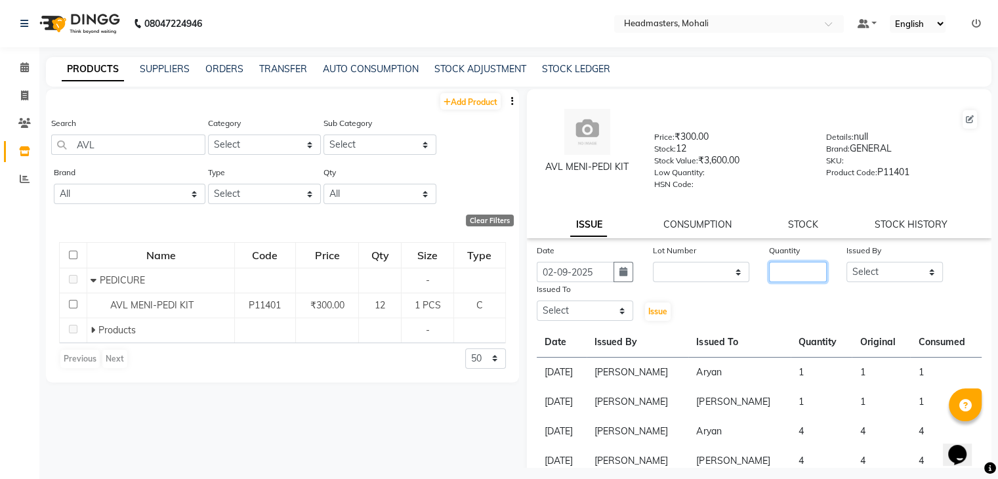
click at [775, 271] on input "number" at bounding box center [798, 272] width 58 height 20
type input "1"
click at [872, 270] on select "Select [PERSON_NAME] [PERSON_NAME] [PERSON_NAME] [PERSON_NAME] [PERSON_NAME] [P…" at bounding box center [895, 272] width 96 height 20
select select "84970"
click at [847, 267] on select "Select [PERSON_NAME] [PERSON_NAME] [PERSON_NAME] [PERSON_NAME] [PERSON_NAME] [P…" at bounding box center [895, 272] width 96 height 20
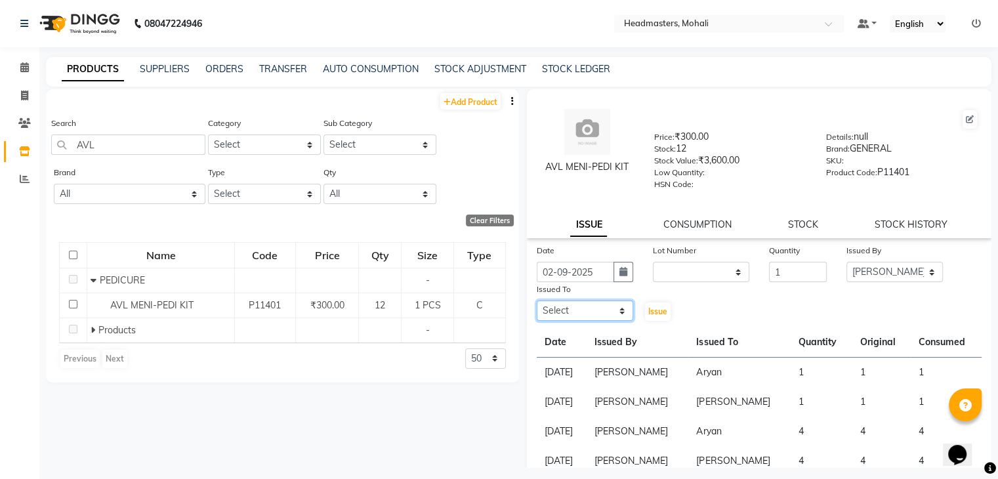
click at [602, 305] on select "Select [PERSON_NAME] [PERSON_NAME] [PERSON_NAME] [PERSON_NAME] [PERSON_NAME] [P…" at bounding box center [585, 311] width 96 height 20
select select "51132"
click at [537, 306] on select "Select [PERSON_NAME] [PERSON_NAME] [PERSON_NAME] [PERSON_NAME] [PERSON_NAME] [P…" at bounding box center [585, 311] width 96 height 20
click at [655, 316] on span "Issue" at bounding box center [658, 312] width 19 height 10
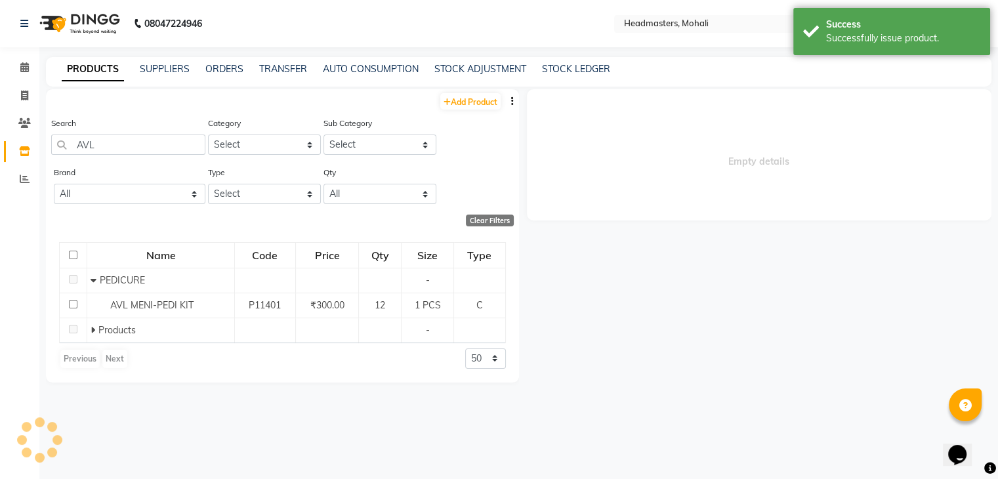
select select
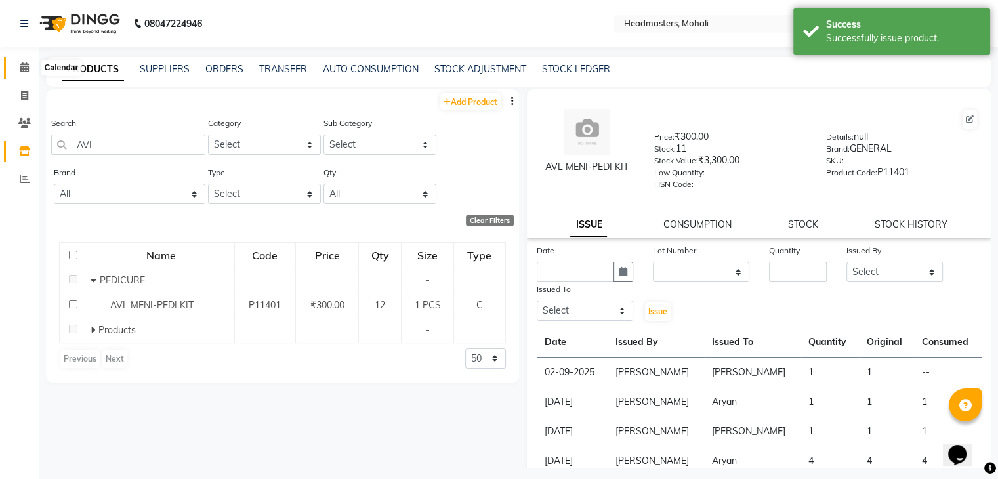
click at [21, 73] on span at bounding box center [24, 67] width 23 height 15
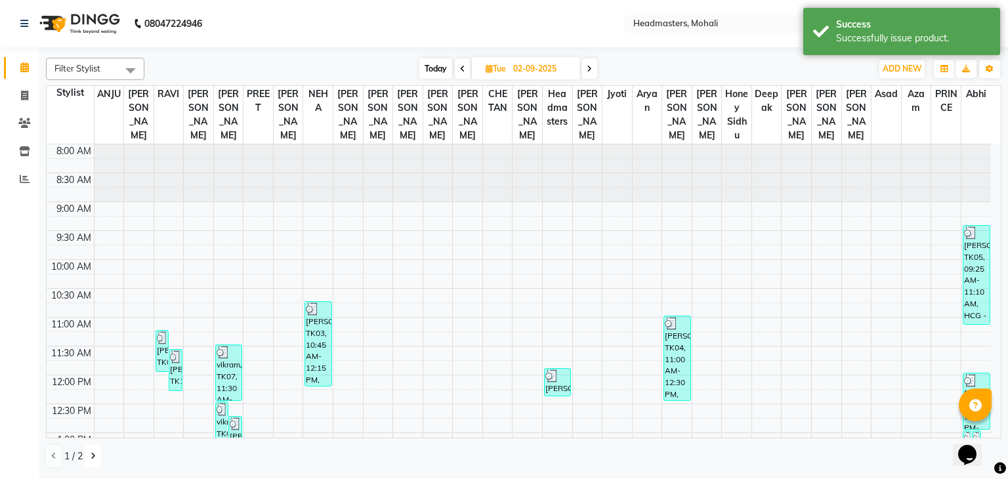
click at [92, 460] on button at bounding box center [93, 456] width 16 height 22
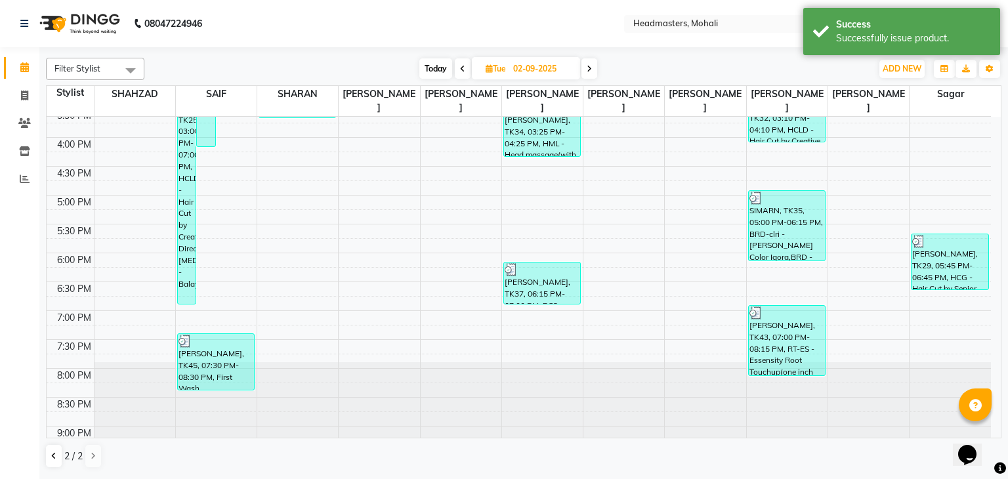
scroll to position [441, 0]
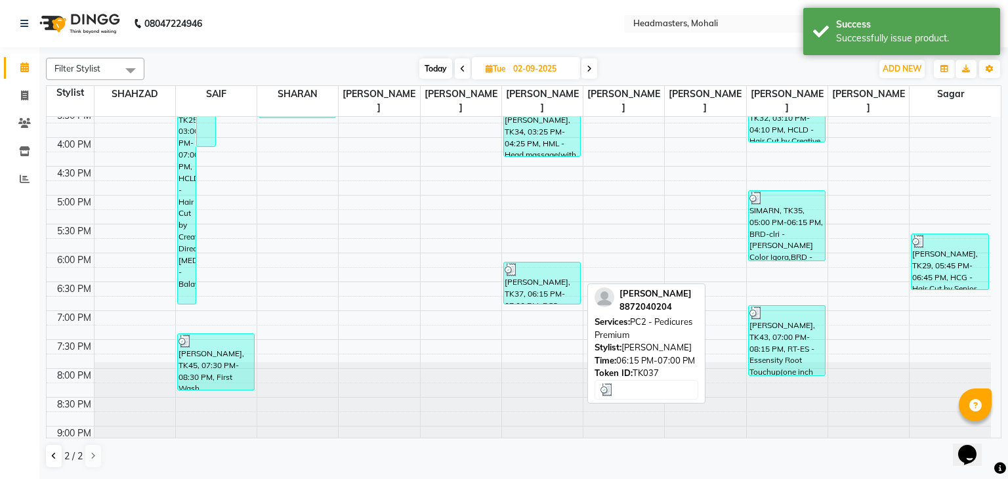
click at [540, 272] on div "[PERSON_NAME], TK37, 06:15 PM-07:00 PM, PC2 - Pedicures Premium" at bounding box center [542, 283] width 76 height 41
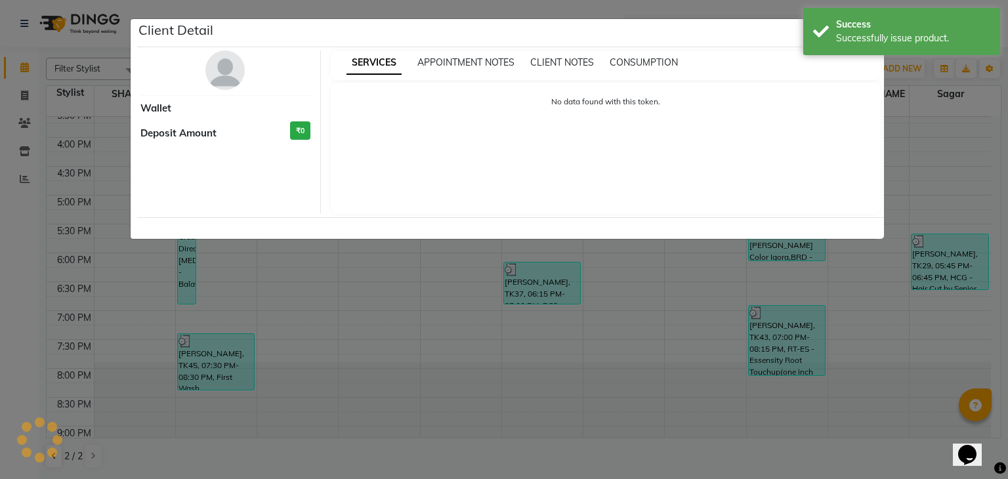
select select "3"
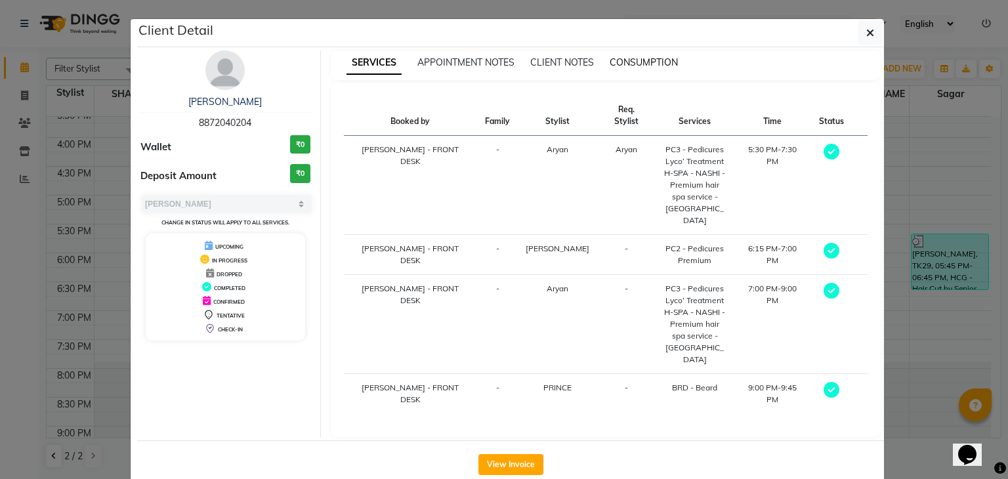
click at [641, 64] on span "CONSUMPTION" at bounding box center [644, 62] width 68 height 12
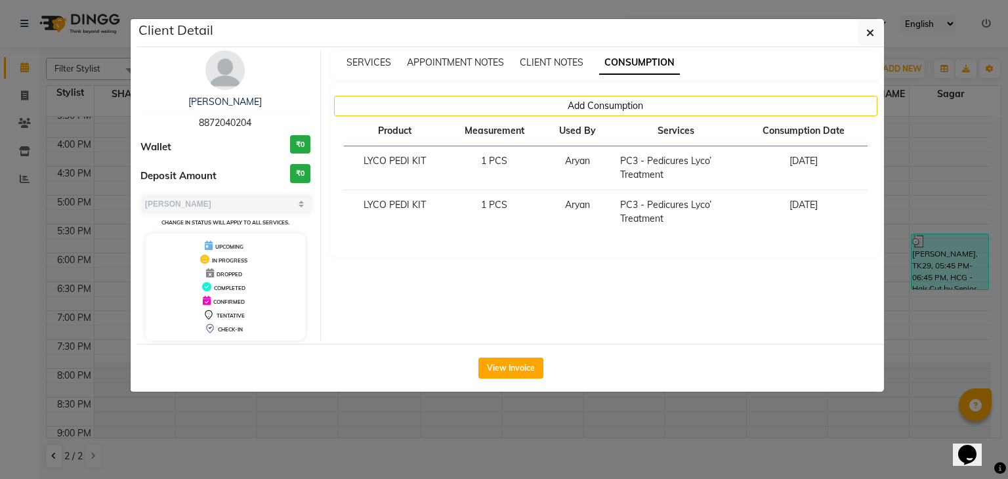
click at [662, 93] on div "Add Consumption Product Measurement Used By Services Consumption Date LYCO PEDI…" at bounding box center [606, 170] width 551 height 175
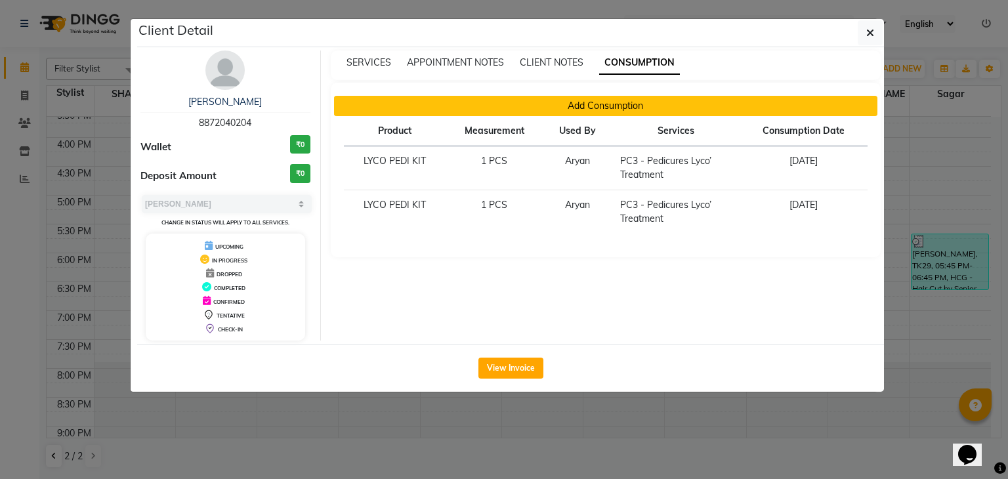
click at [656, 103] on button "Add Consumption" at bounding box center [606, 106] width 544 height 20
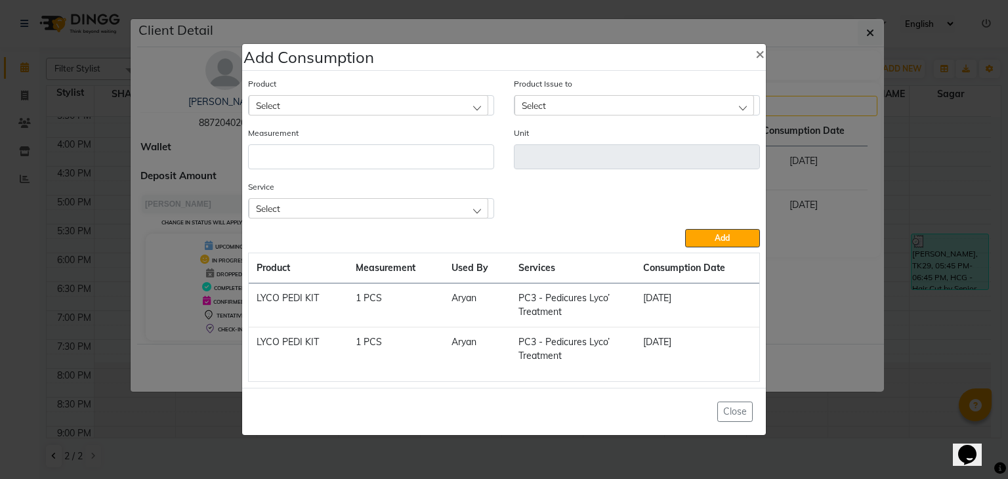
click at [483, 102] on div "Select" at bounding box center [369, 105] width 240 height 20
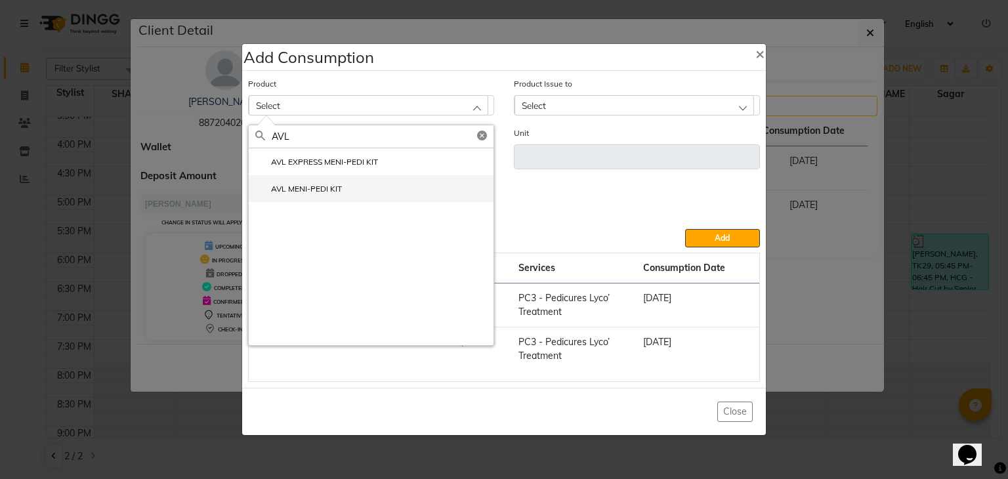
type input "AVL"
click at [356, 187] on li "AVL MENI-PEDI KIT" at bounding box center [371, 188] width 245 height 27
type input "PCS"
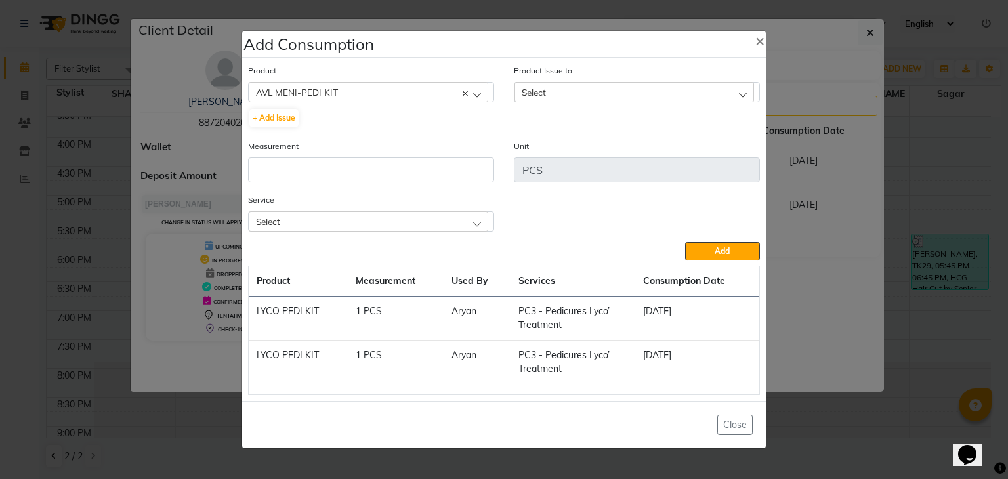
click at [586, 98] on div "Select" at bounding box center [635, 92] width 240 height 20
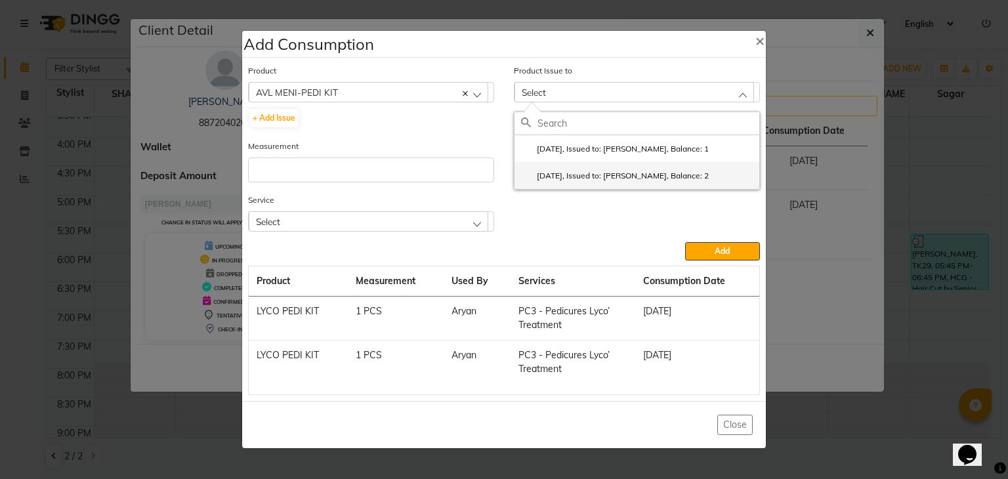
click at [595, 162] on li "[DATE], Issued to: [PERSON_NAME], Balance: 2" at bounding box center [637, 175] width 245 height 27
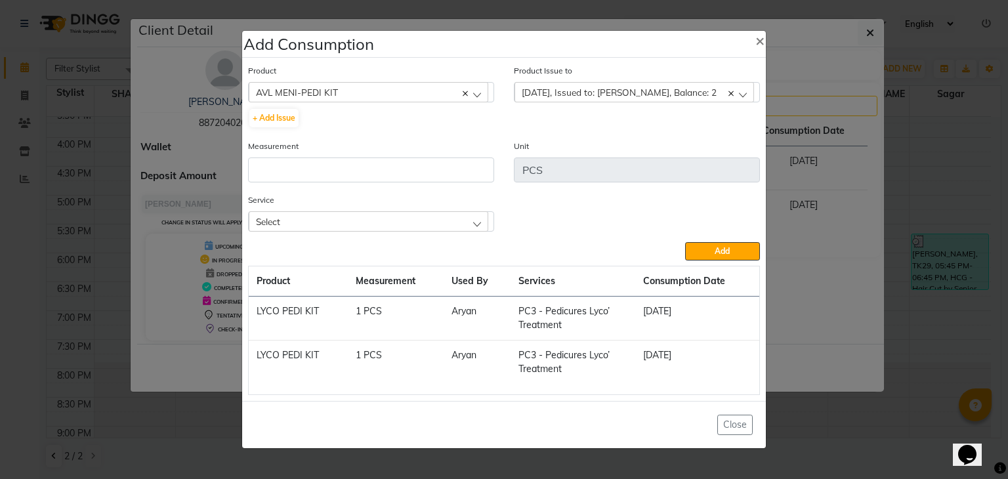
click at [575, 91] on span "[DATE], Issued to: [PERSON_NAME], Balance: 2" at bounding box center [619, 92] width 195 height 11
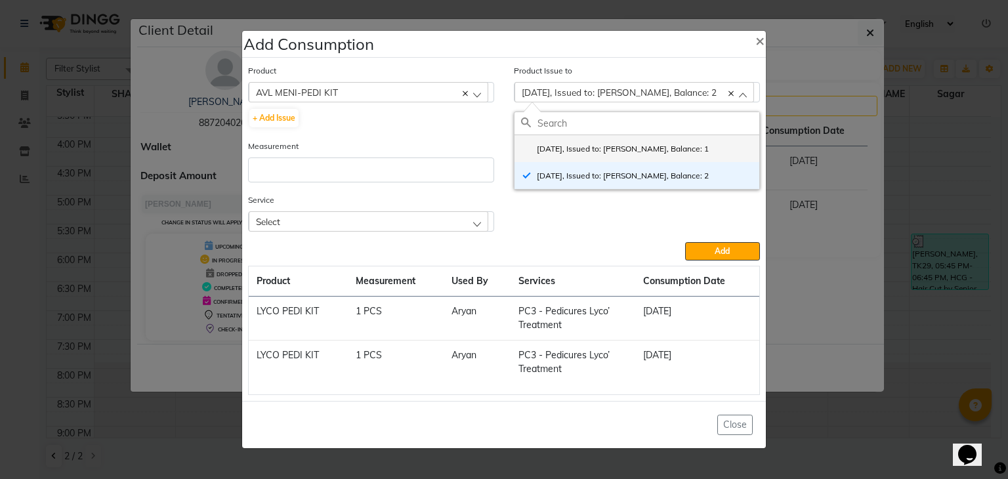
click at [569, 153] on label "[DATE], Issued to: [PERSON_NAME], Balance: 1" at bounding box center [615, 149] width 188 height 12
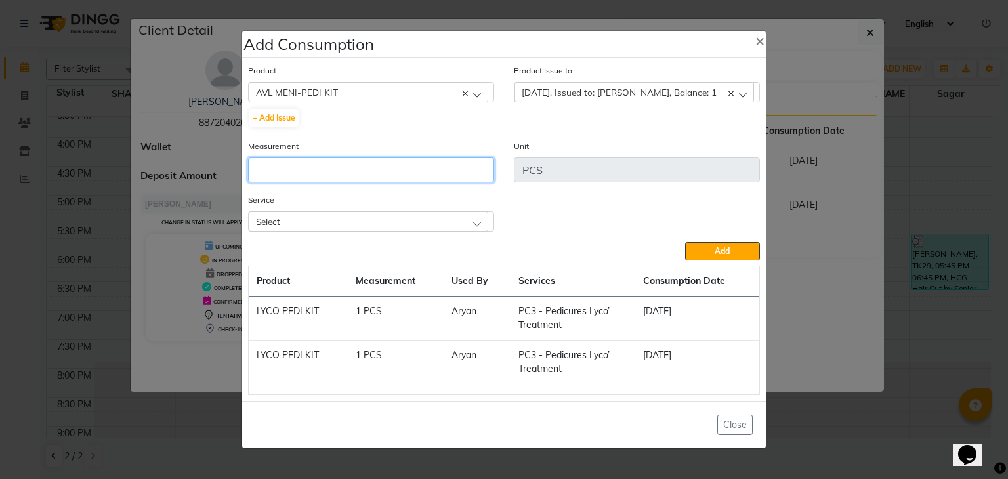
click at [441, 173] on input "number" at bounding box center [371, 170] width 246 height 25
type input "1"
click at [439, 219] on div "Select" at bounding box center [369, 221] width 240 height 20
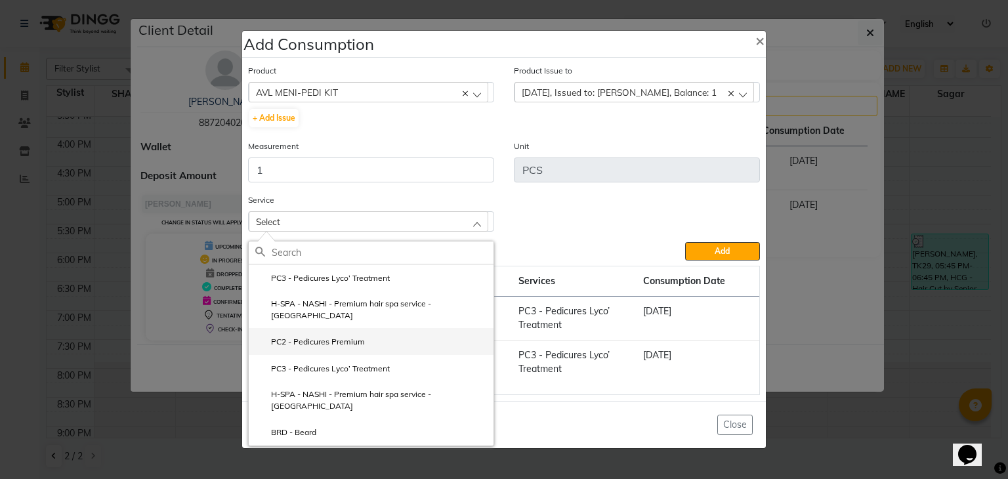
click at [404, 328] on li "PC2 - Pedicures Premium" at bounding box center [371, 341] width 245 height 27
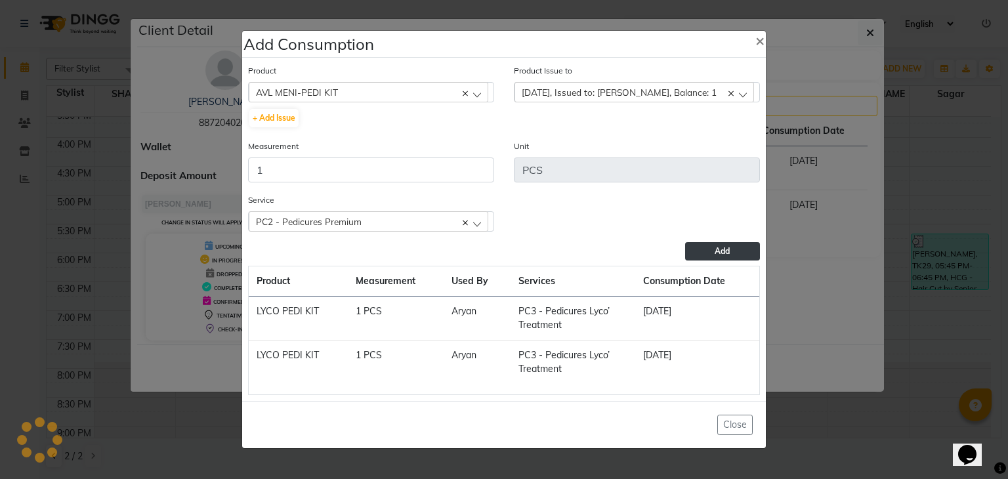
click at [726, 247] on span "Add" at bounding box center [722, 251] width 15 height 10
click at [726, 247] on div "Saving" at bounding box center [504, 251] width 512 height 19
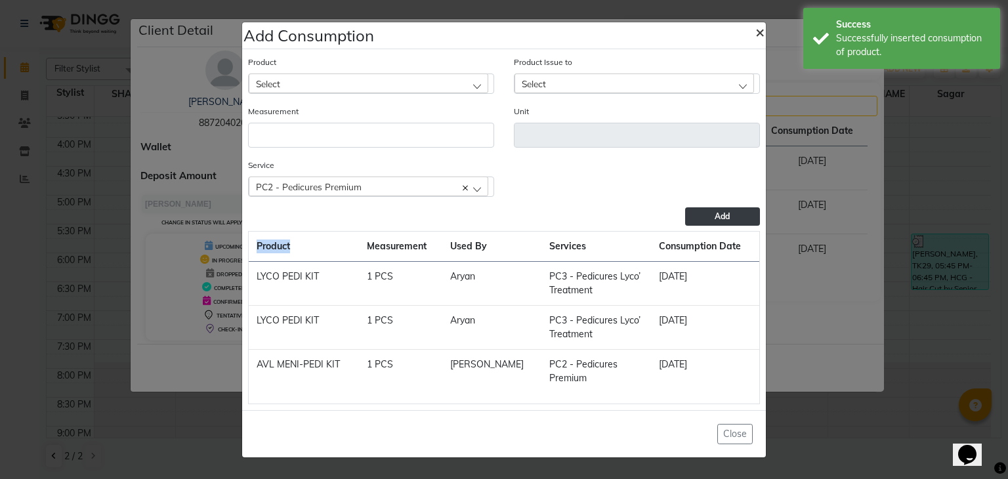
click at [756, 30] on span "×" at bounding box center [760, 32] width 9 height 20
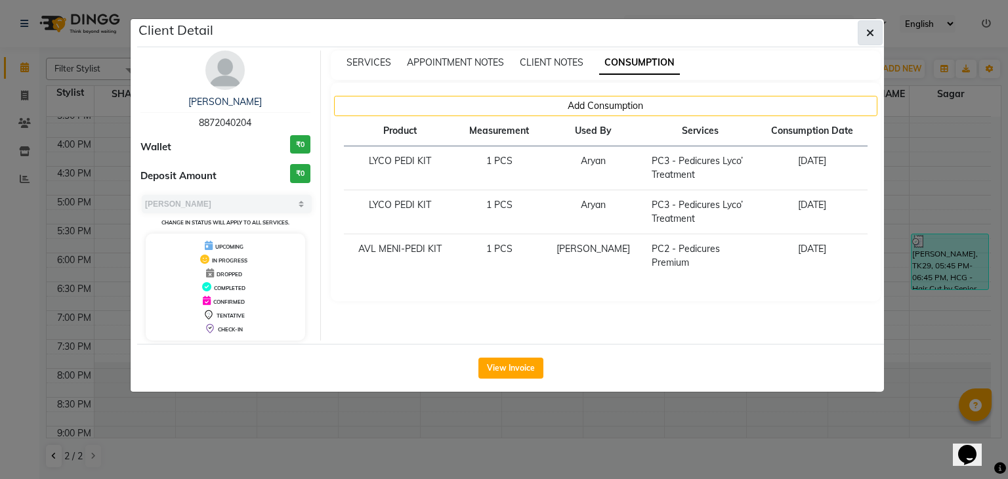
click at [867, 33] on icon "button" at bounding box center [870, 33] width 8 height 11
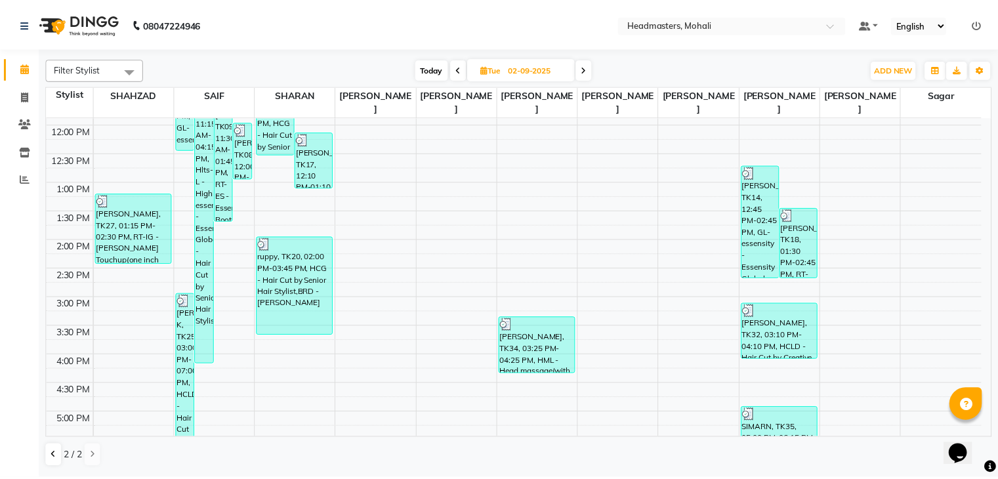
scroll to position [220, 0]
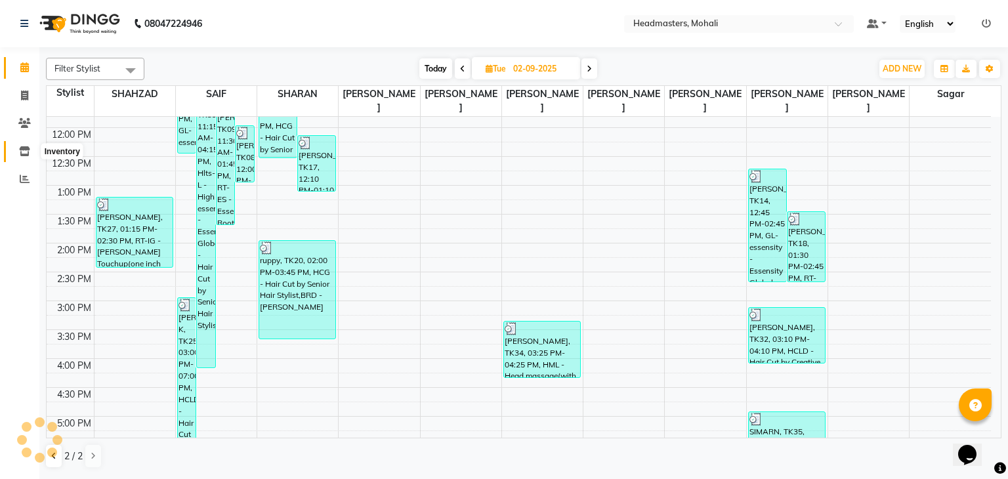
click at [20, 157] on span at bounding box center [24, 151] width 23 height 15
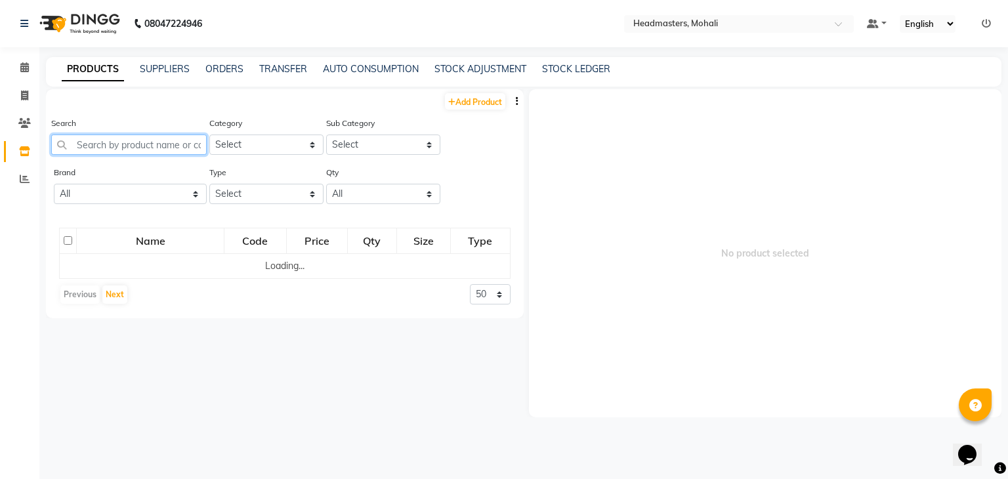
click at [119, 142] on input "text" at bounding box center [129, 145] width 156 height 20
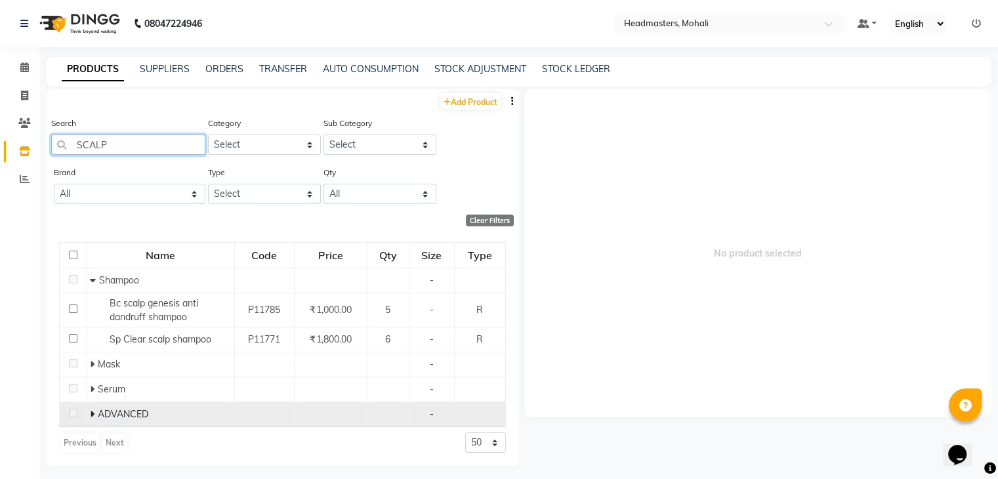
type input "SCALP"
click at [92, 412] on icon at bounding box center [92, 414] width 5 height 9
